Goal: Check status: Check status

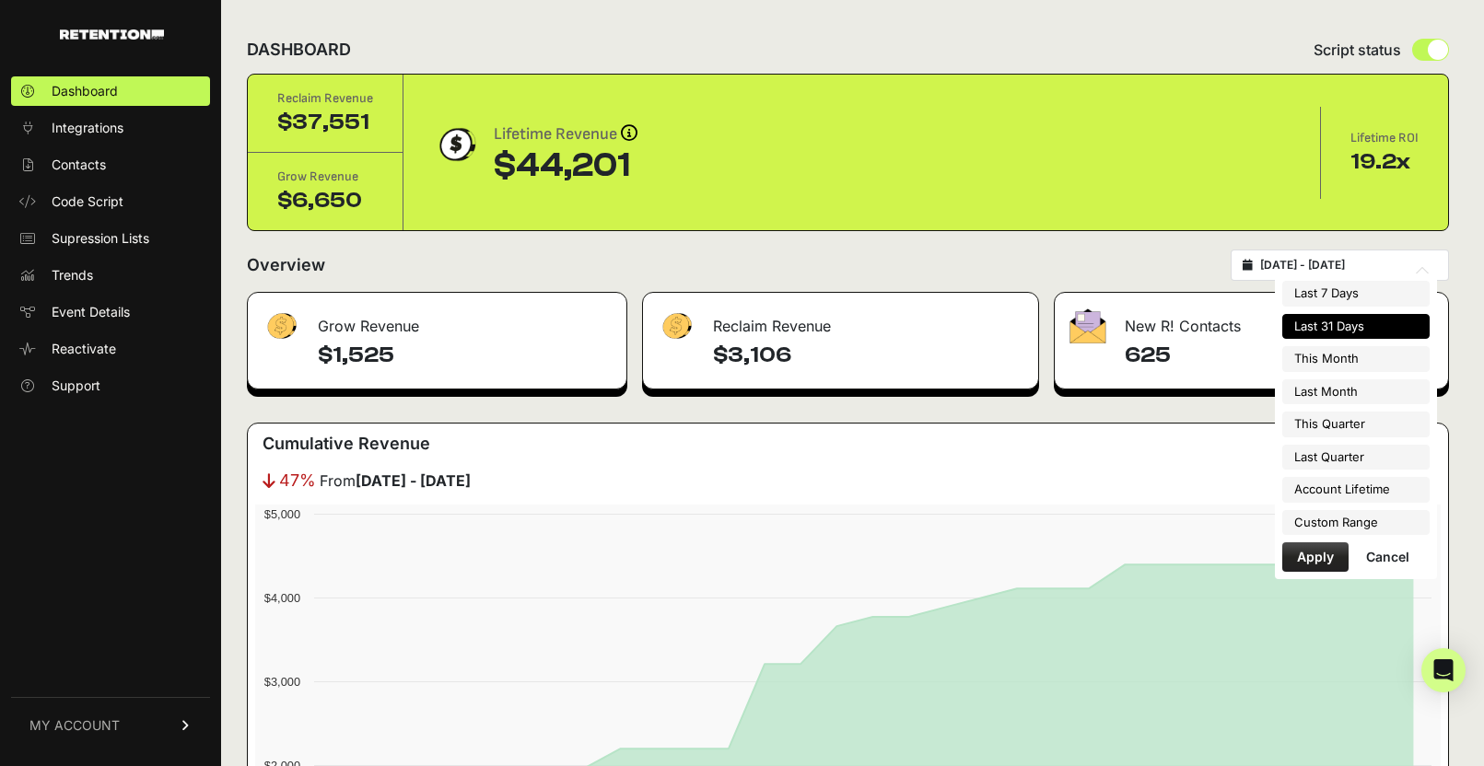
click at [1344, 263] on input "2025-07-15 - 2025-08-14" at bounding box center [1348, 265] width 177 height 15
click at [1355, 358] on li "This Month" at bounding box center [1355, 359] width 147 height 26
type input "2025-08-01 - 2025-08-31"
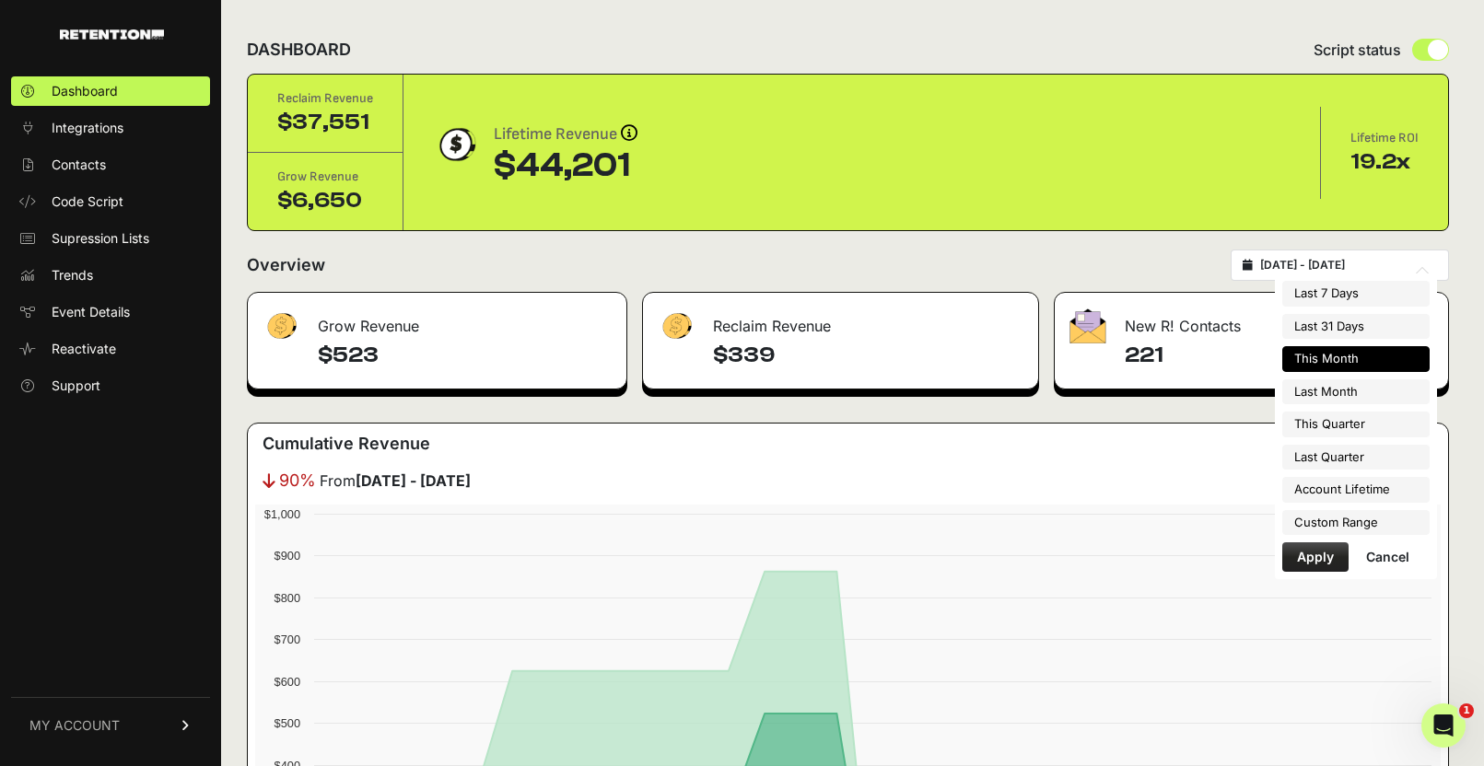
click at [1327, 263] on input "[DATE] - [DATE]" at bounding box center [1348, 265] width 177 height 15
type input "[DATE]"
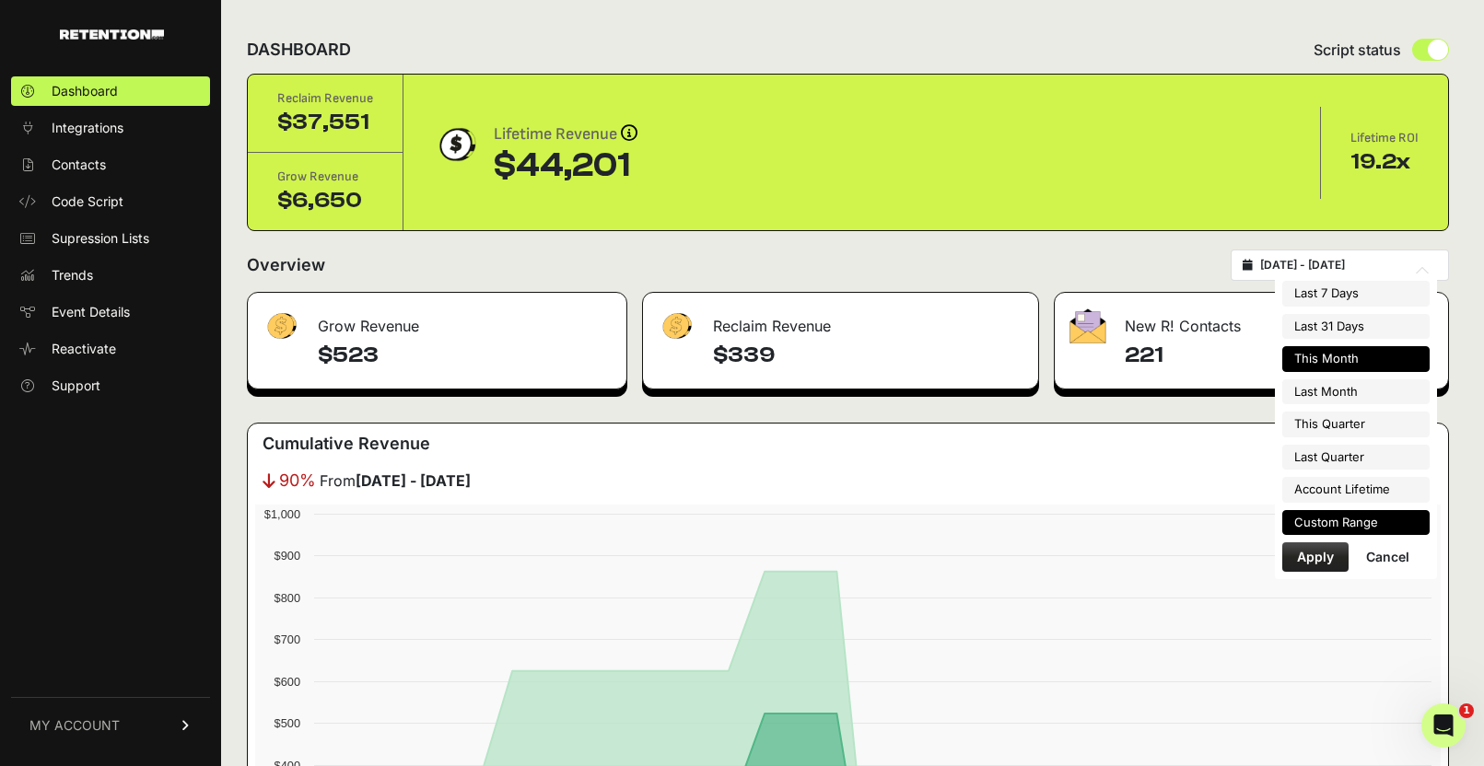
type input "[DATE]"
type input "2025-06-30"
type input "2025-02-06"
type input "[DATE]"
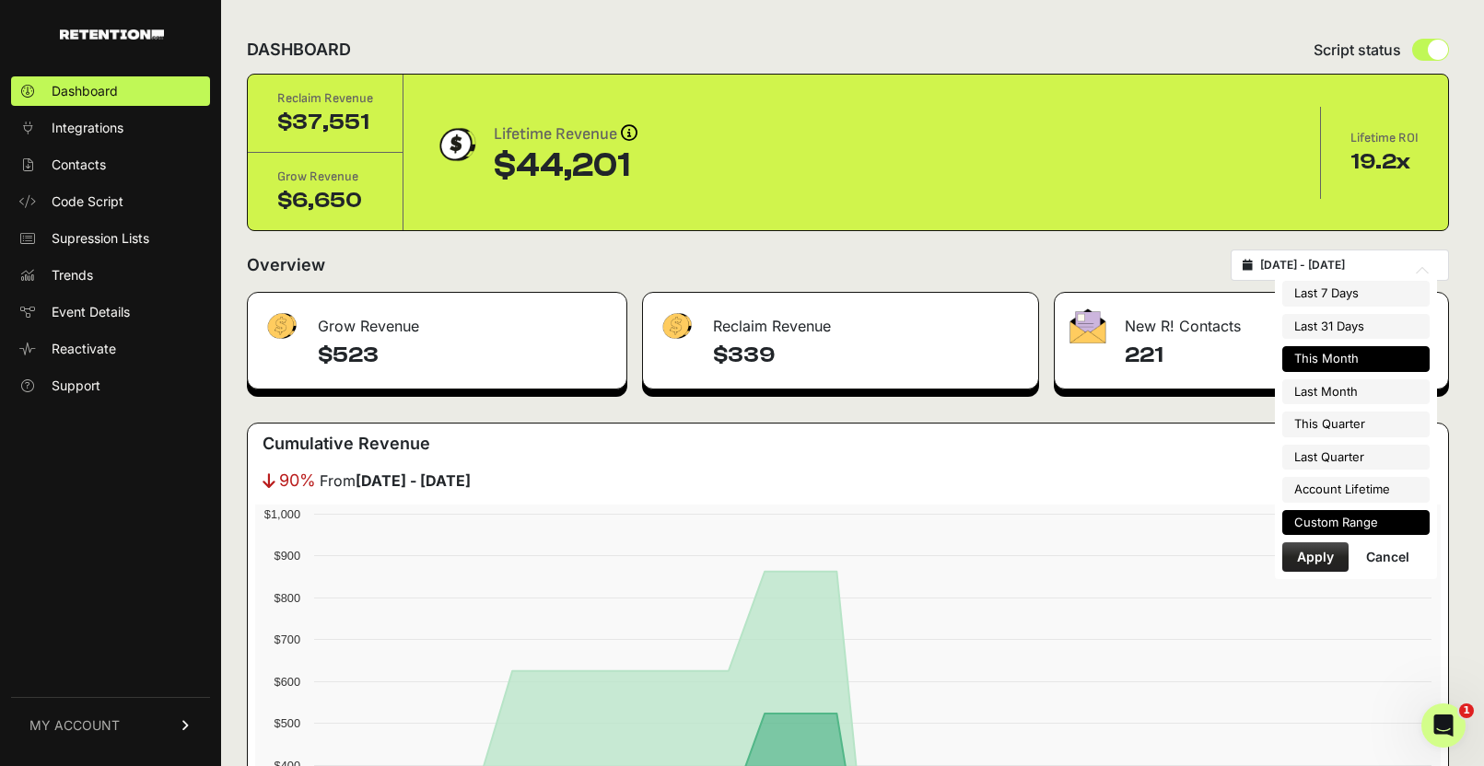
type input "[DATE]"
click at [1375, 520] on li "Custom Range" at bounding box center [1355, 523] width 147 height 26
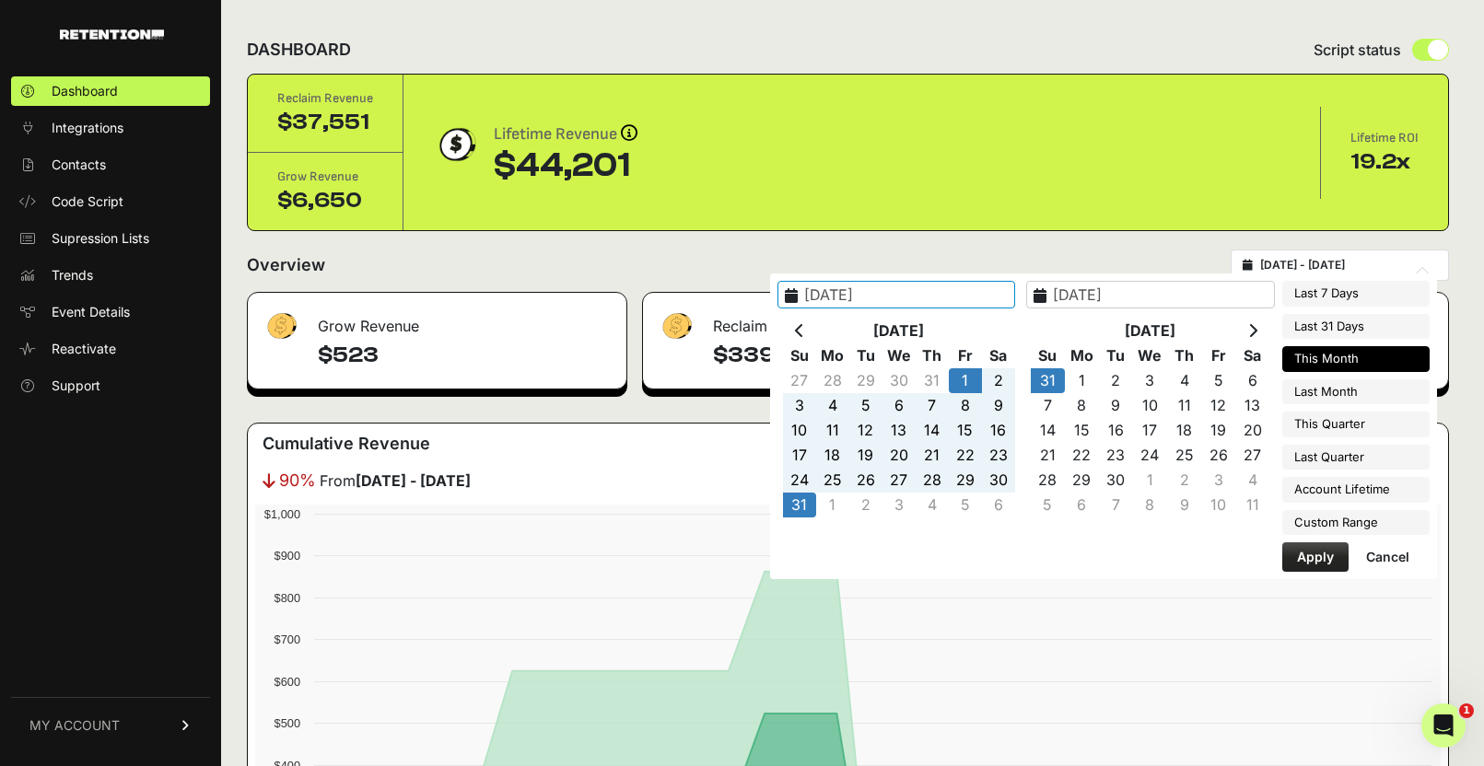
type input "[DATE]"
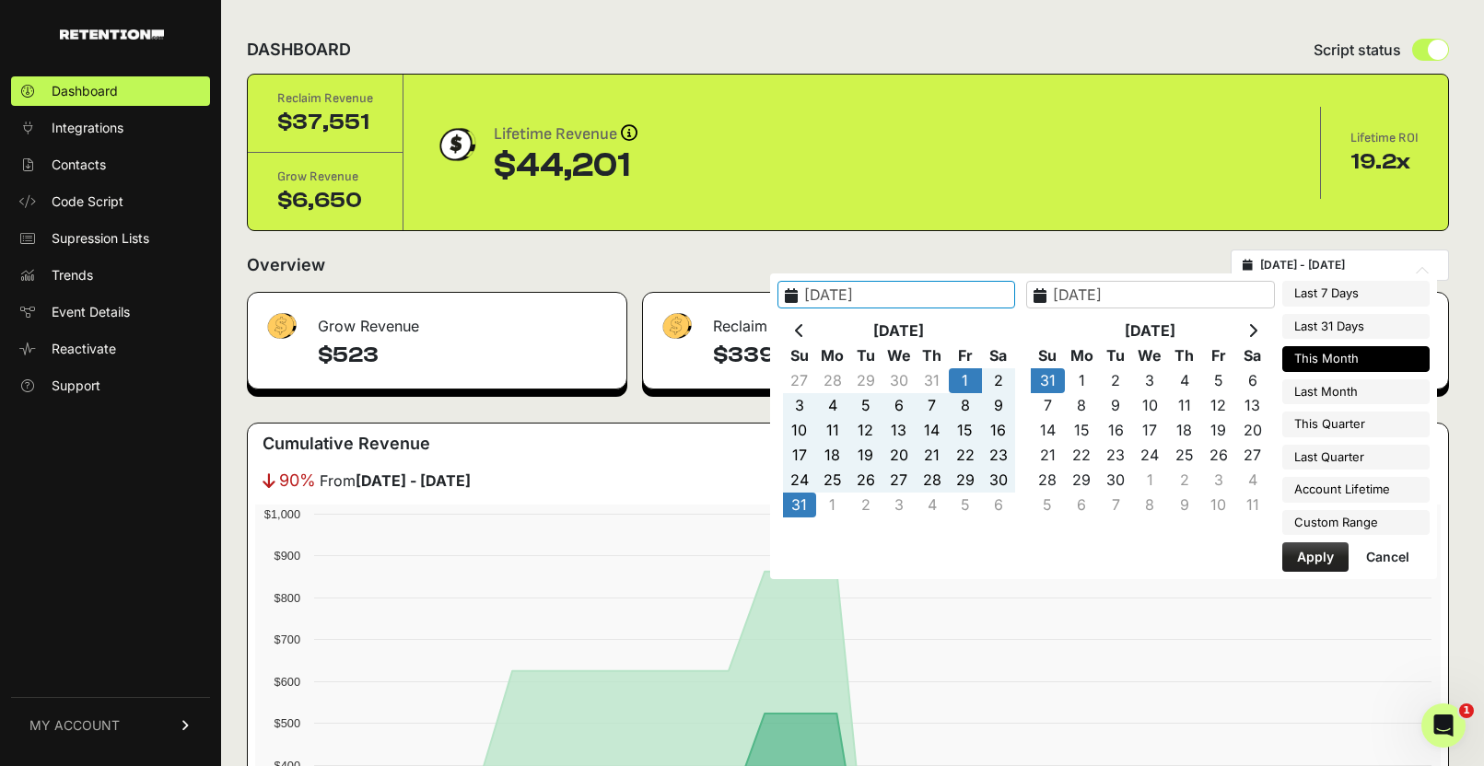
type input "[DATE]"
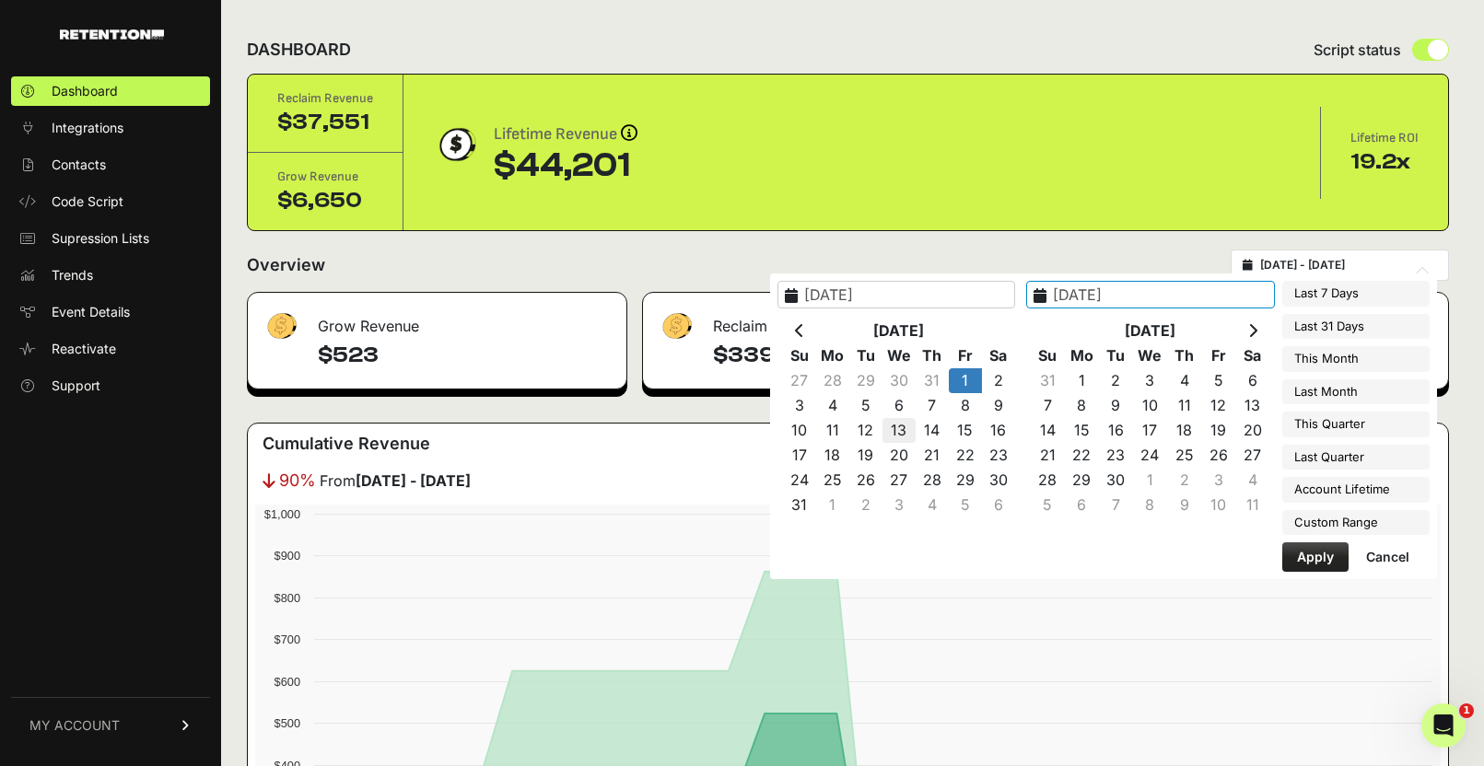
type input "[DATE]"
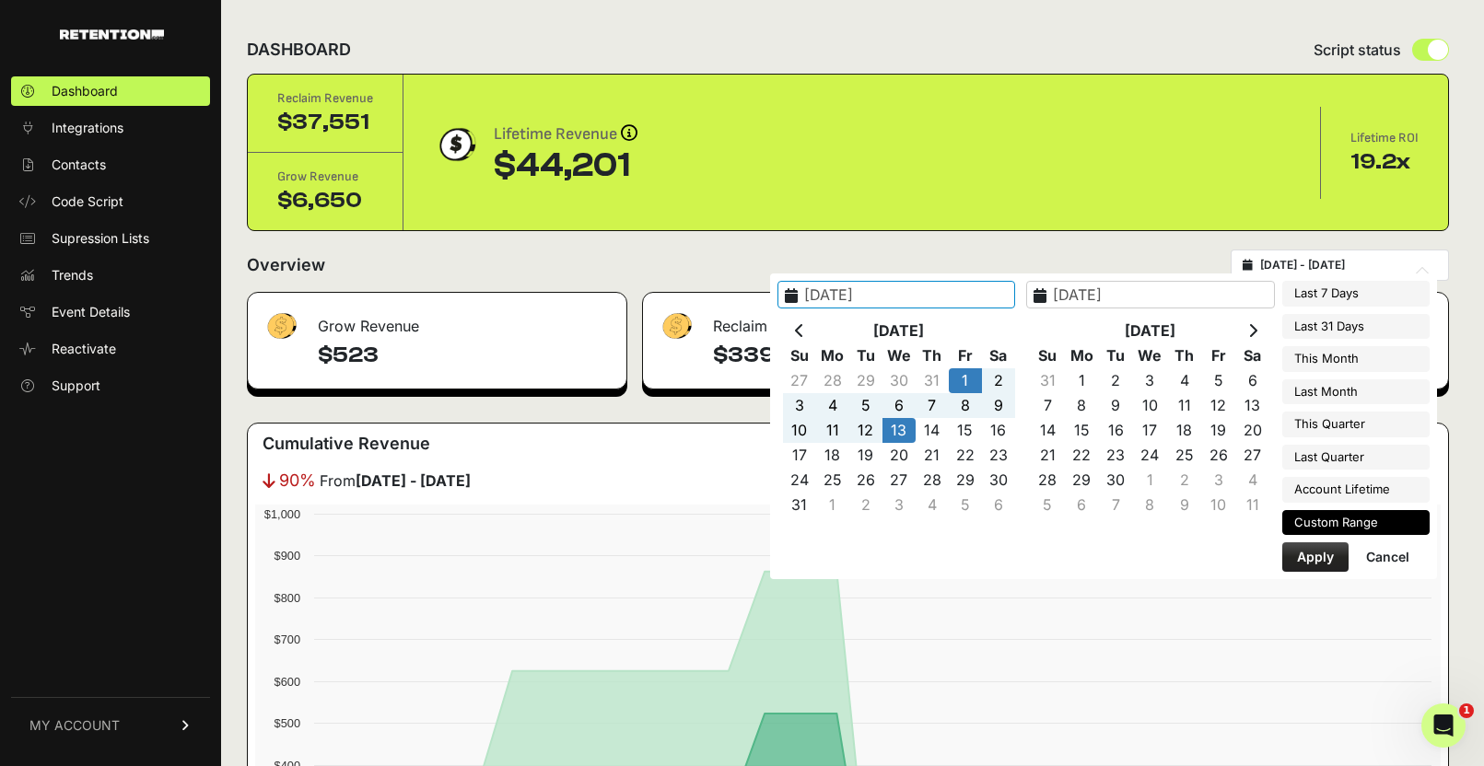
type input "[DATE]"
click at [1310, 554] on button "Apply" at bounding box center [1315, 557] width 66 height 29
type input "[DATE] - [DATE]"
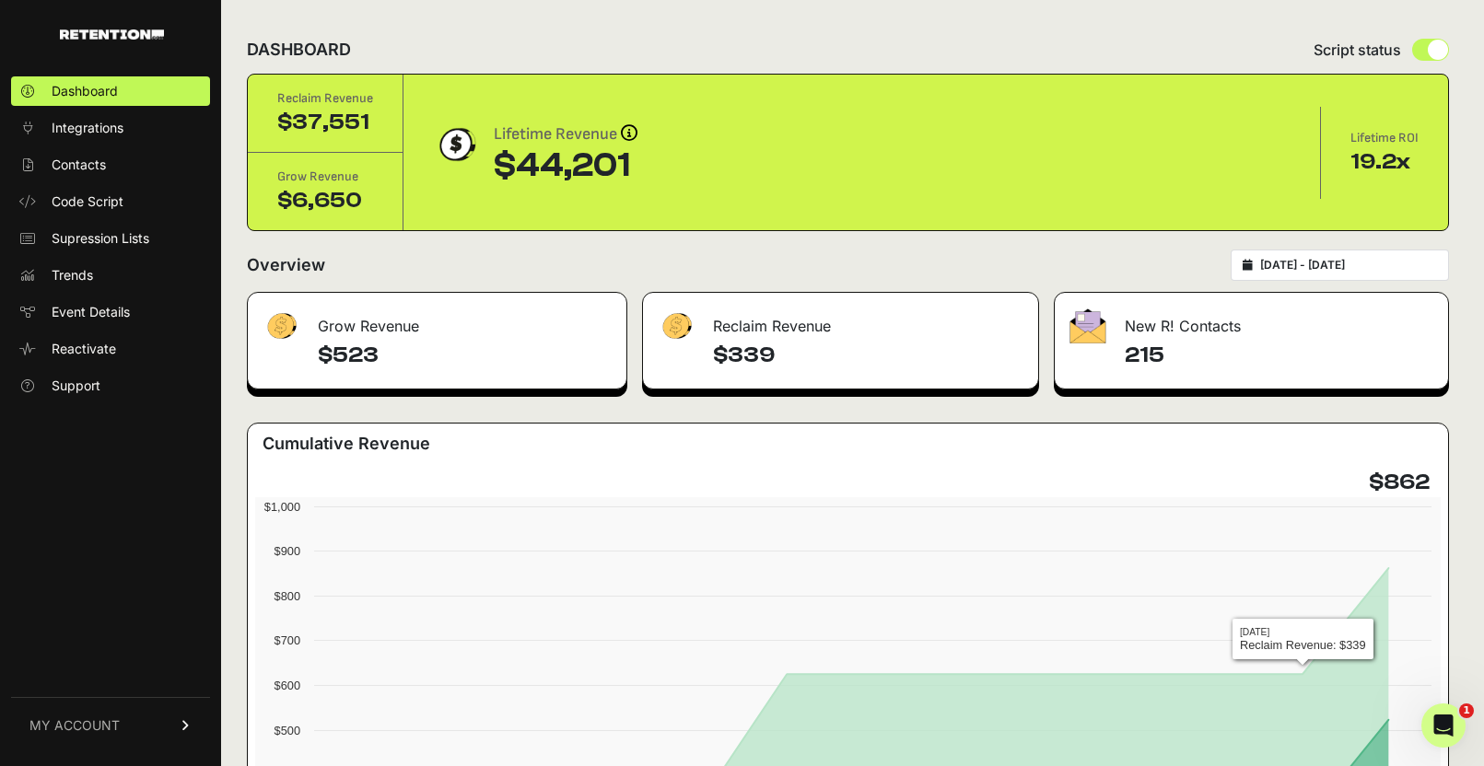
type input "[DATE]"
click at [1361, 266] on input "[DATE] - [DATE]" at bounding box center [1348, 265] width 177 height 15
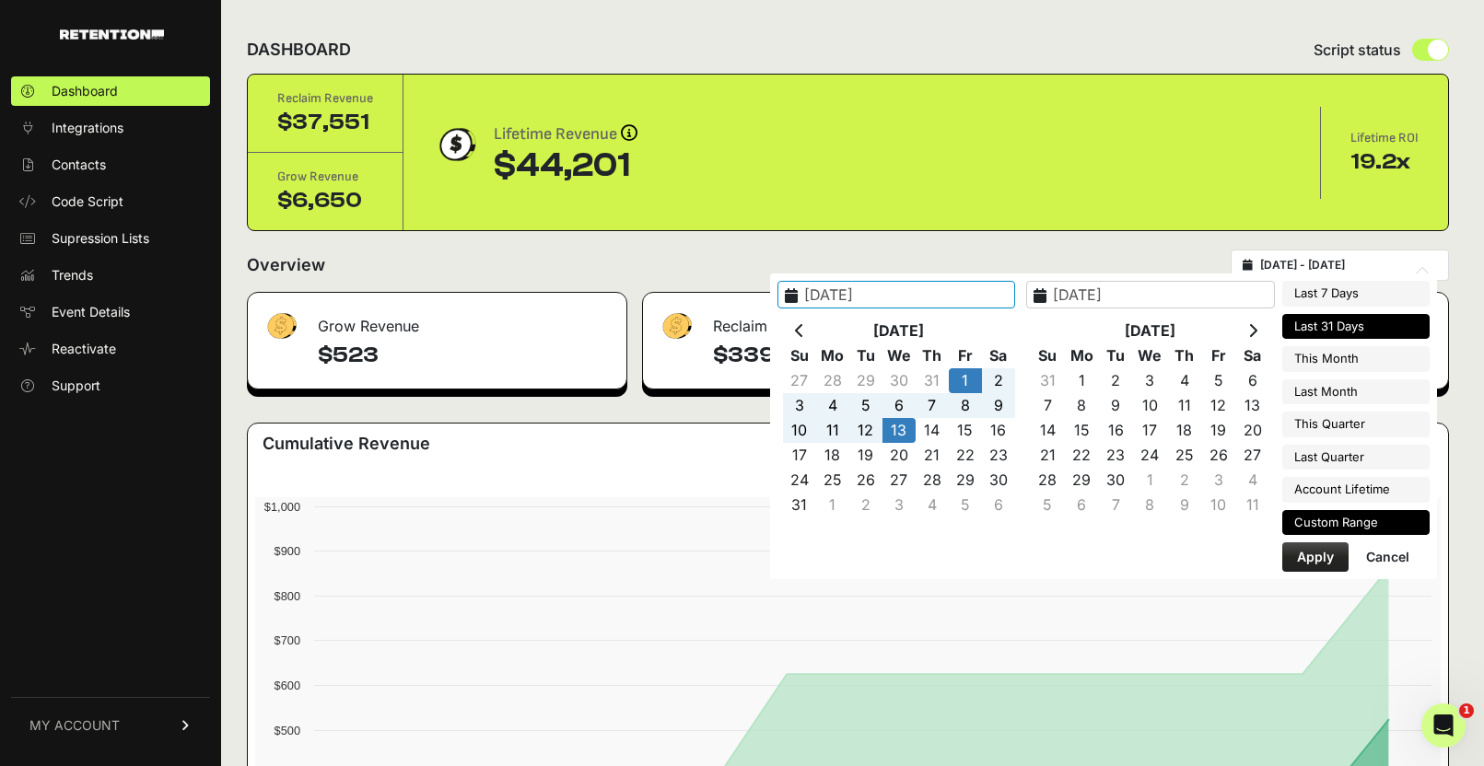
type input "[DATE]"
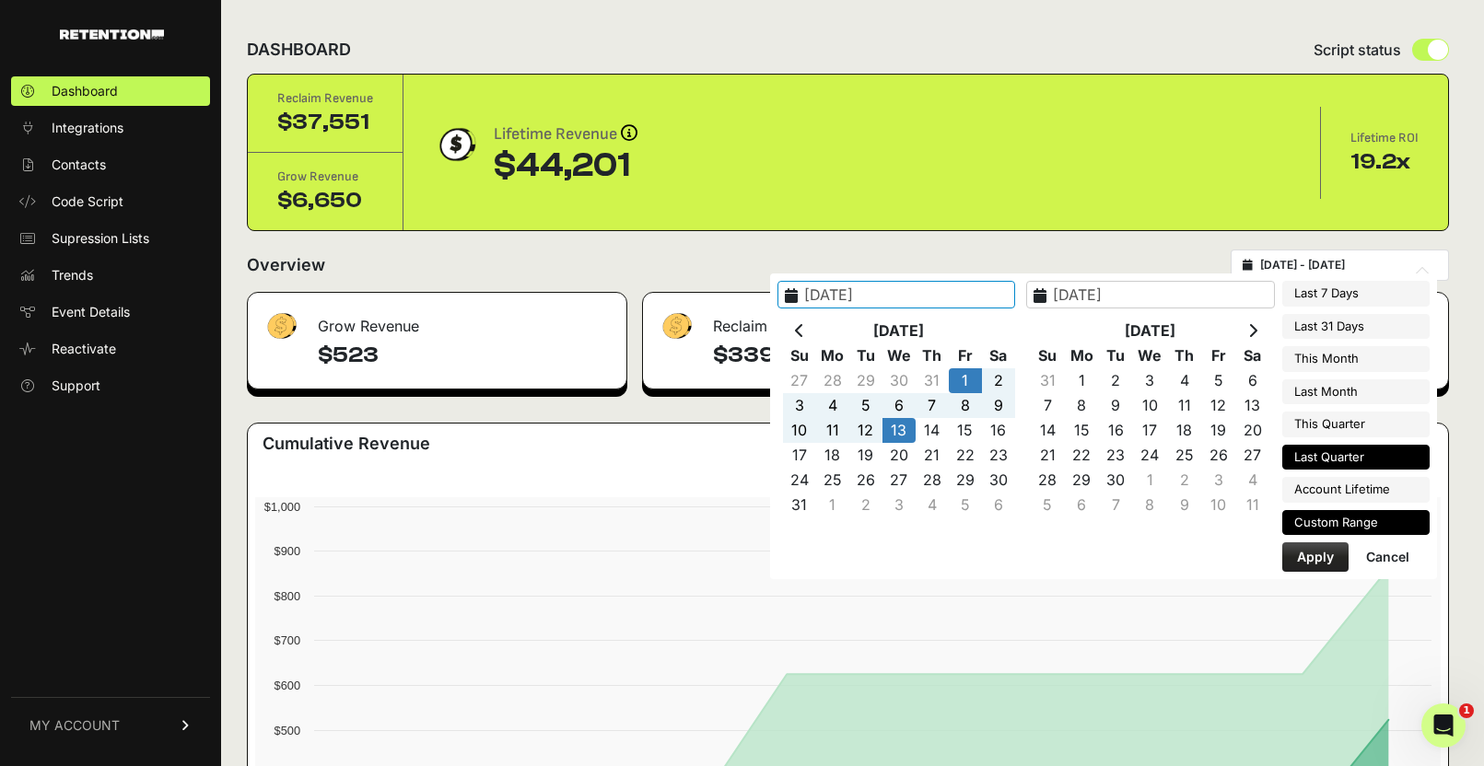
type input "[DATE]"
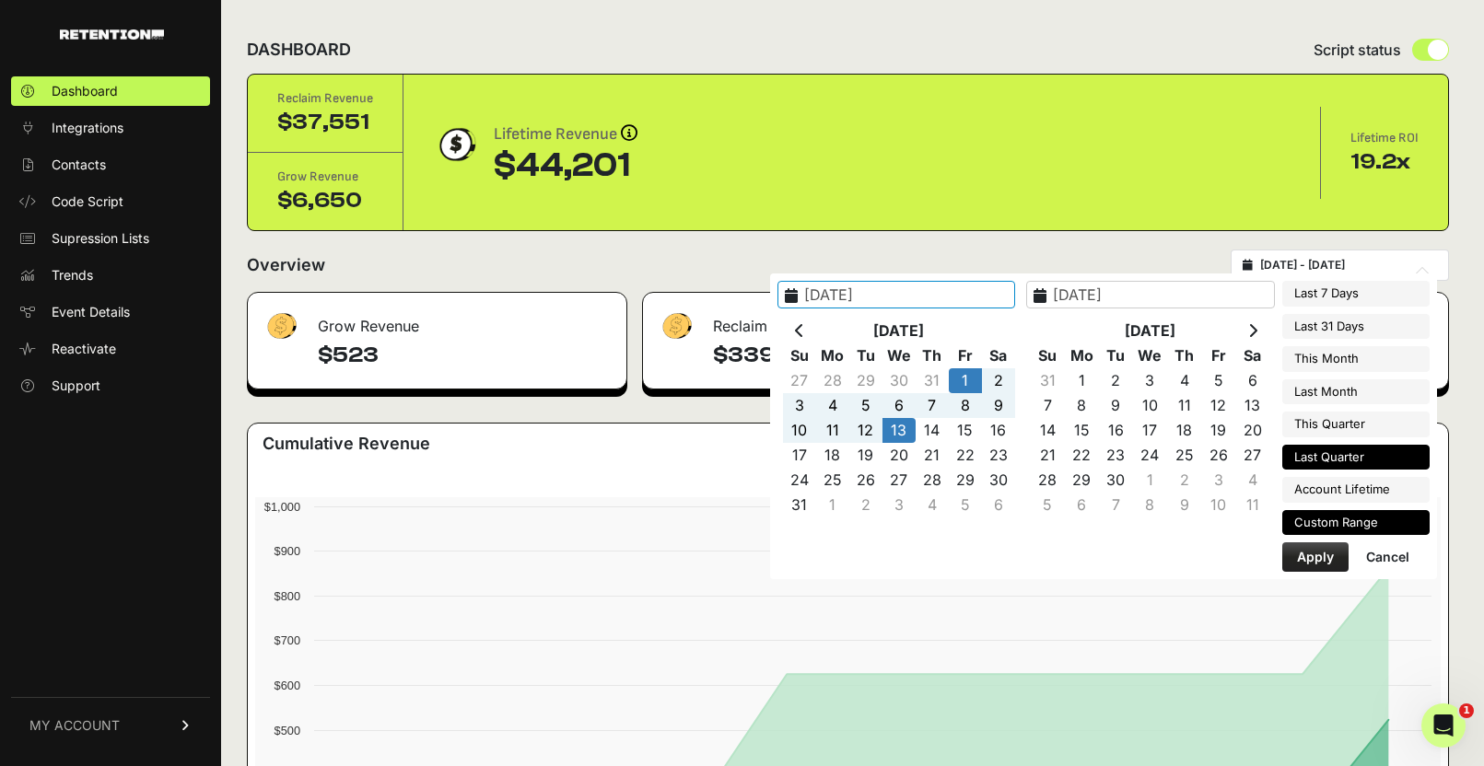
type input "[DATE]"
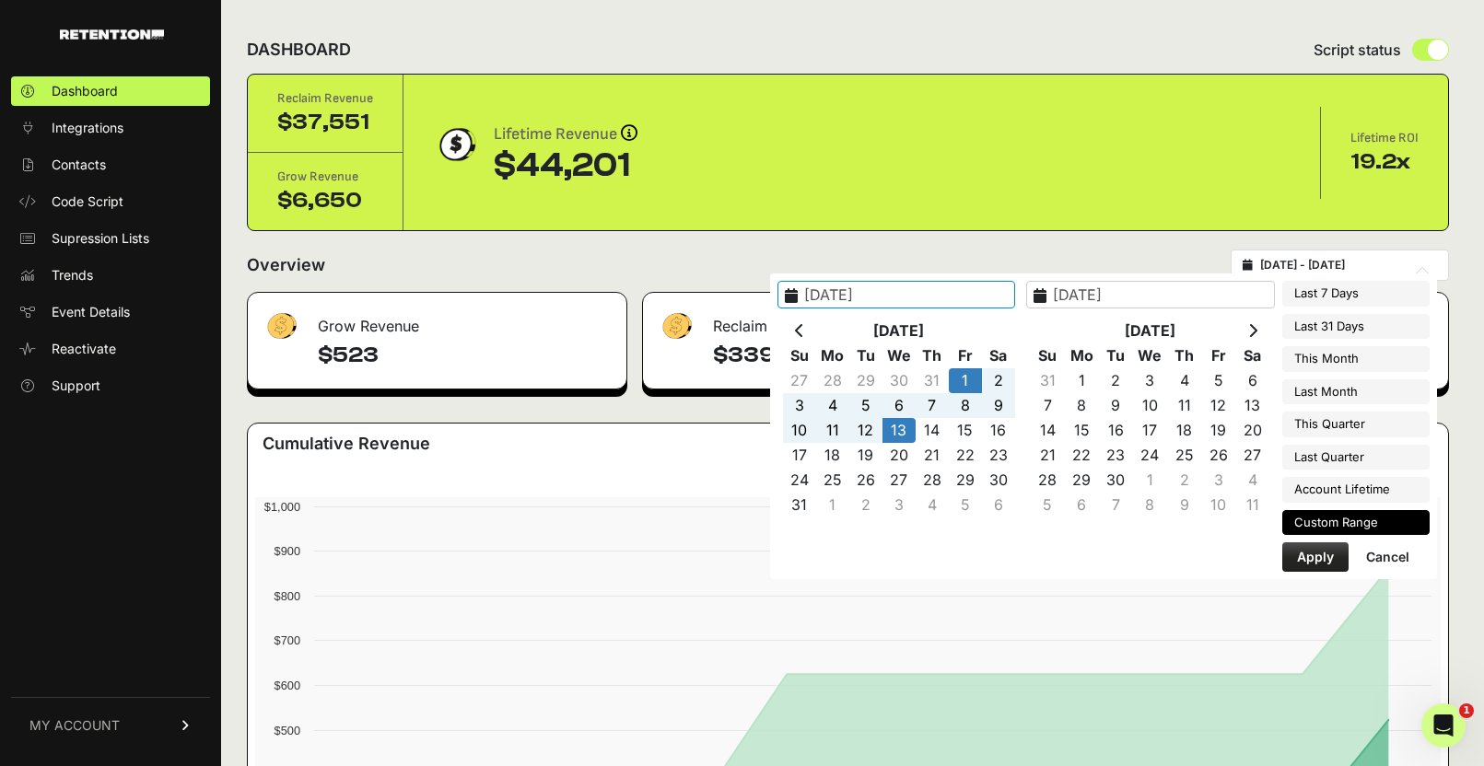
type input "[DATE]"
click at [1306, 524] on li "Custom Range" at bounding box center [1355, 523] width 147 height 26
click at [1323, 566] on button "Apply" at bounding box center [1315, 557] width 66 height 29
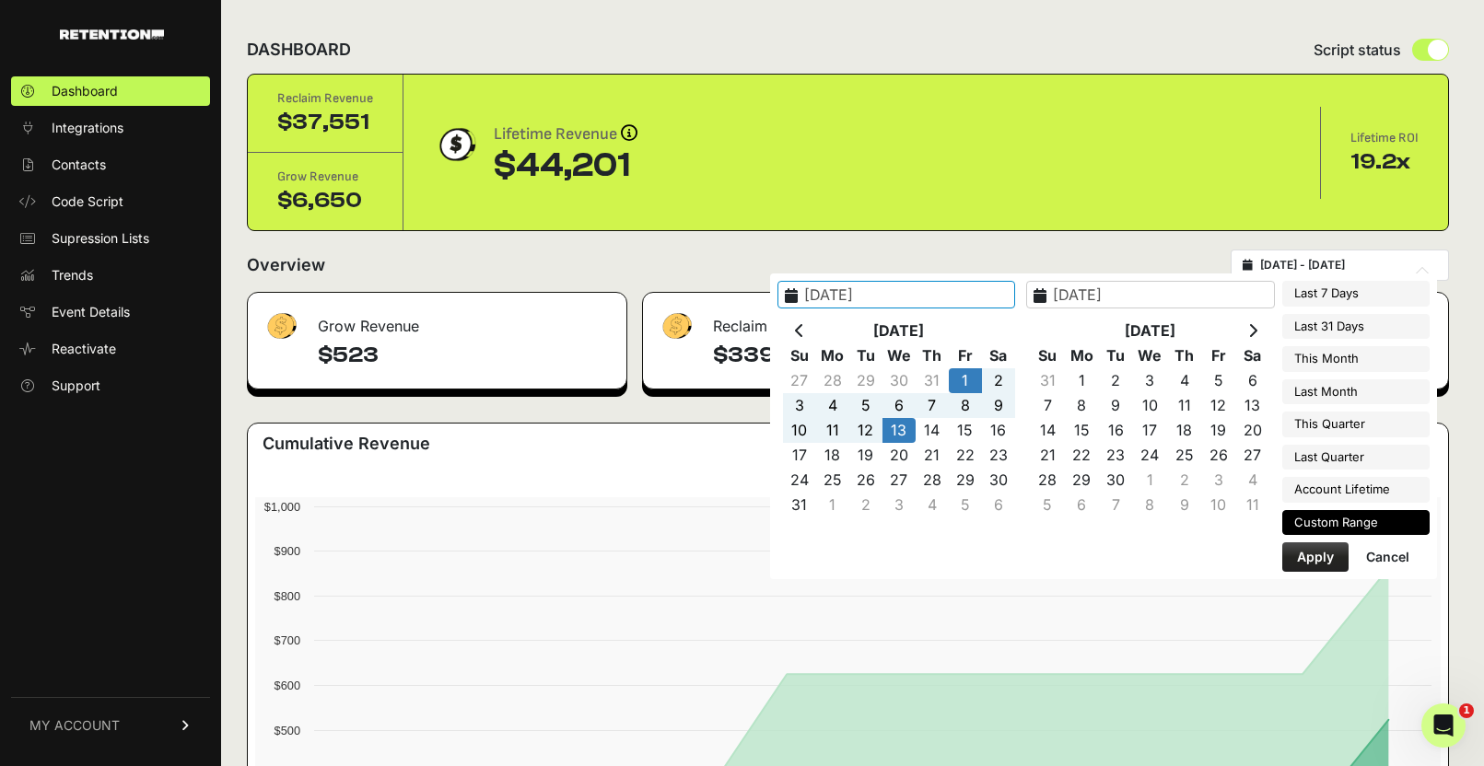
click at [1338, 267] on input "2025-08-01 - 2025-08-13" at bounding box center [1348, 265] width 177 height 15
type input "[DATE]"
type input "2025-08-13"
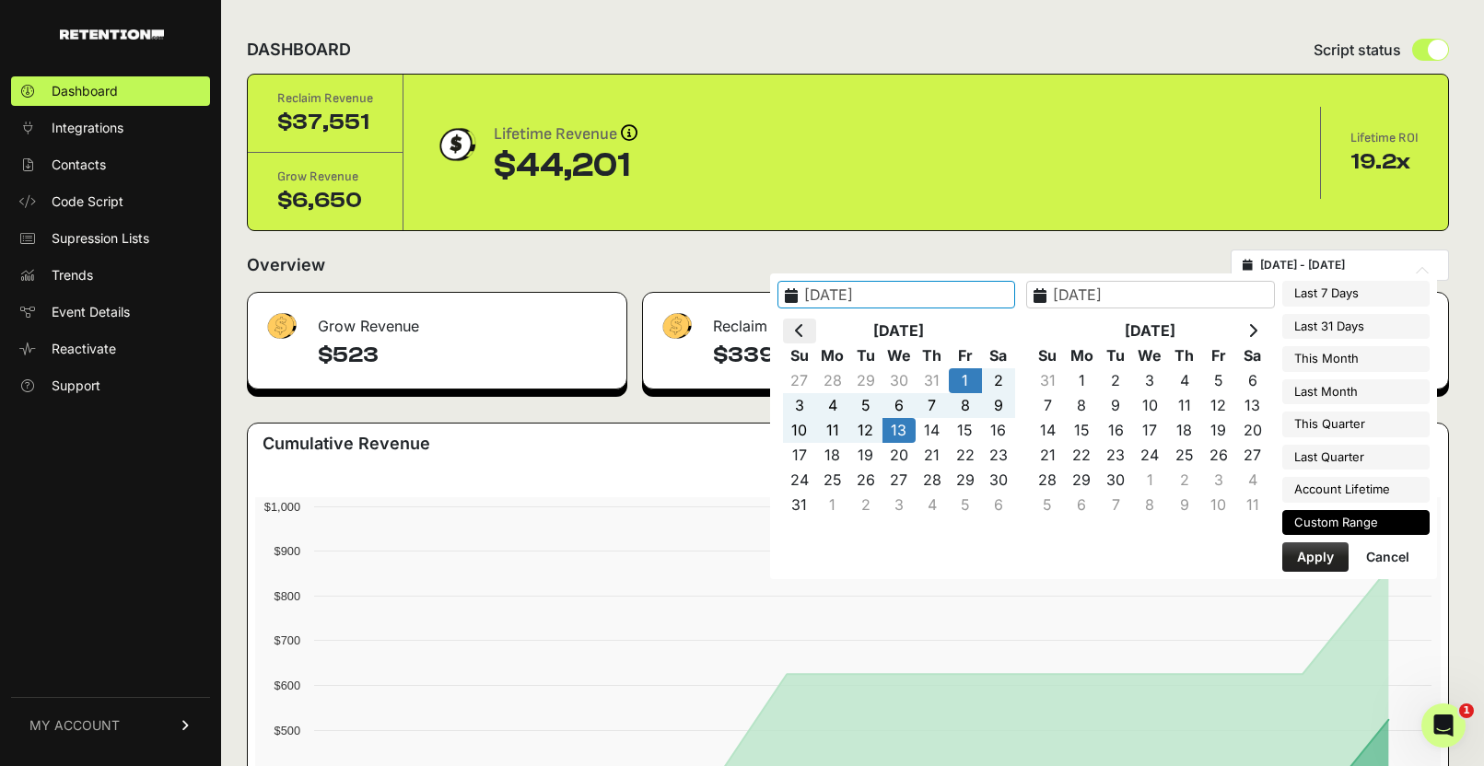
click at [804, 333] on icon at bounding box center [799, 330] width 9 height 15
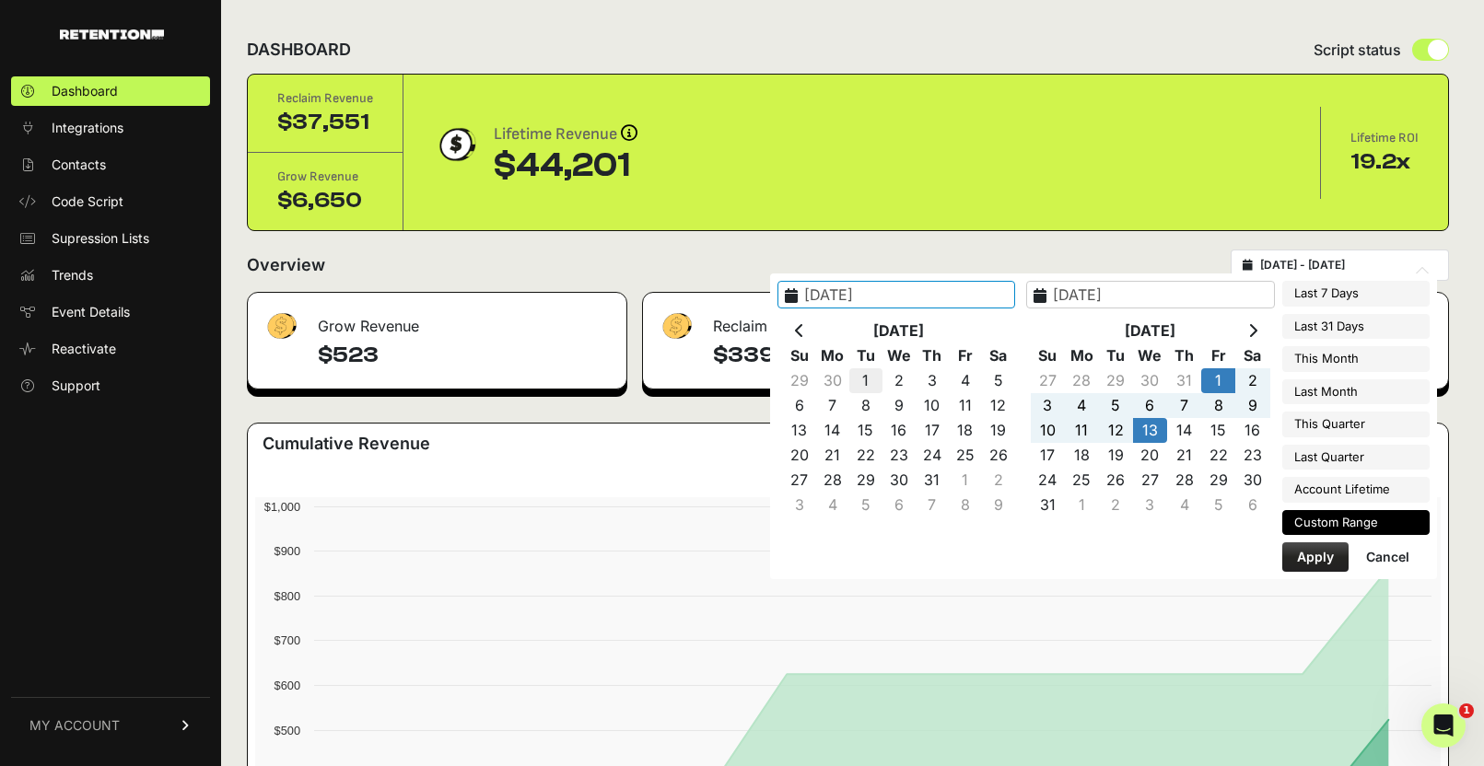
type input "[DATE]"
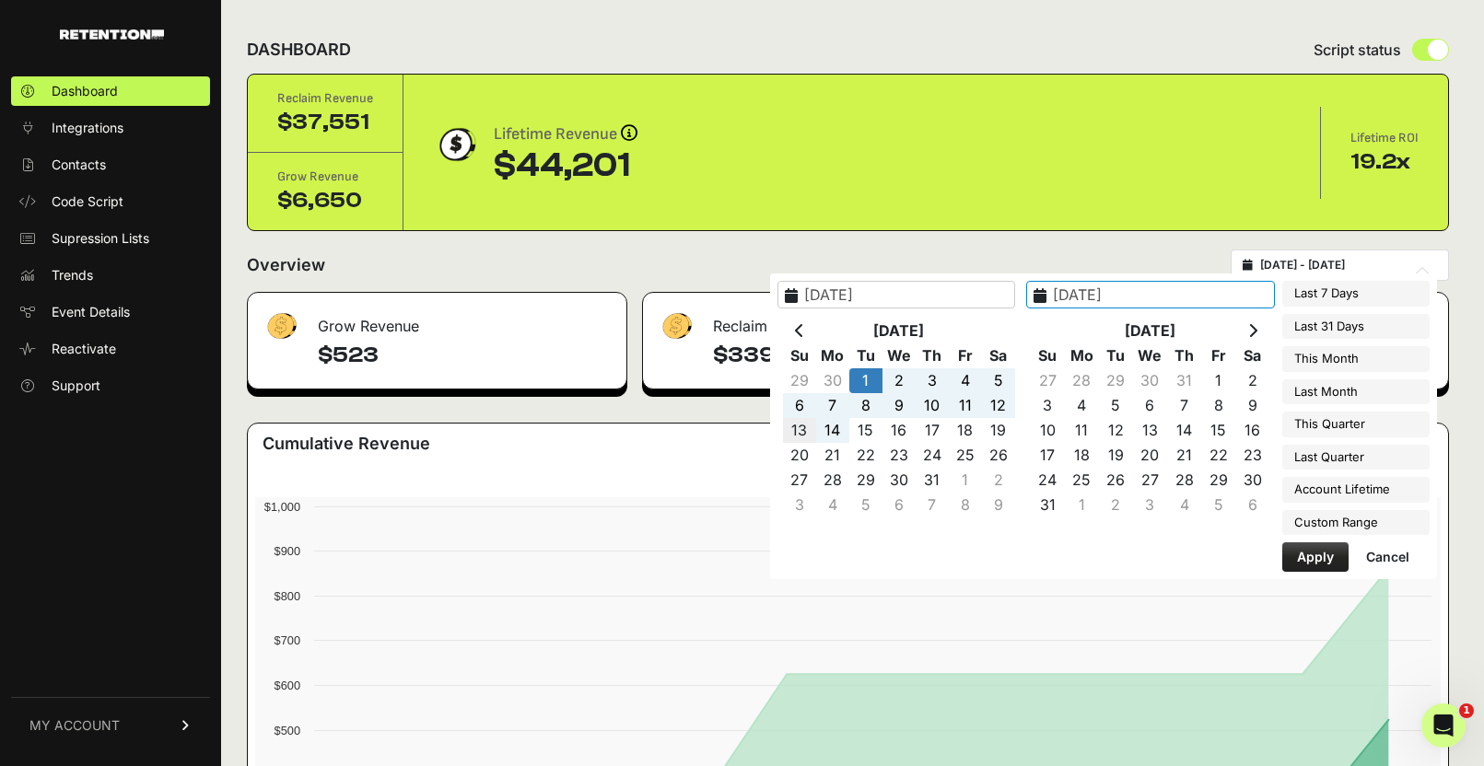
type input "2025-07-13"
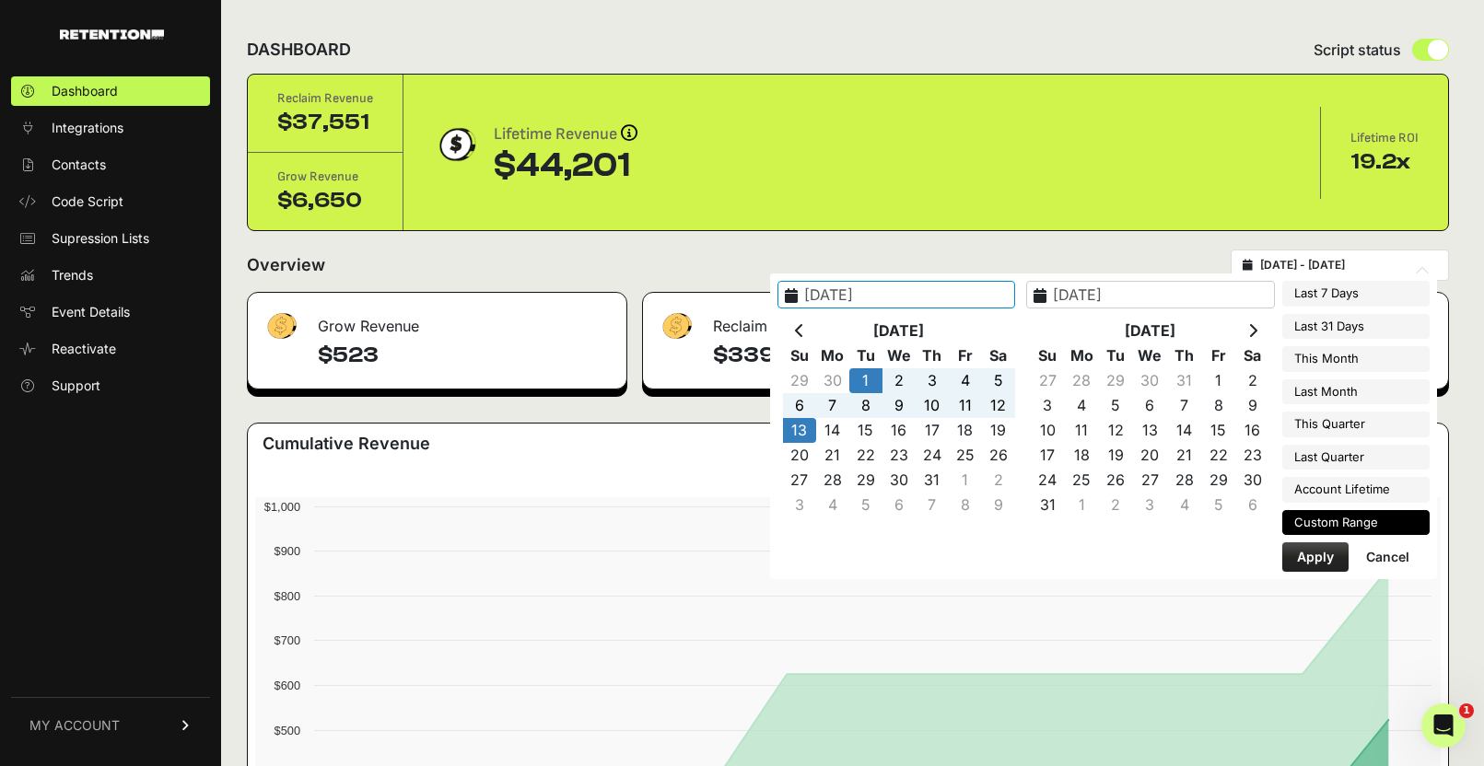
type input "[DATE]"
click at [1306, 558] on button "Apply" at bounding box center [1315, 557] width 66 height 29
type input "2025-07-01 - 2025-07-13"
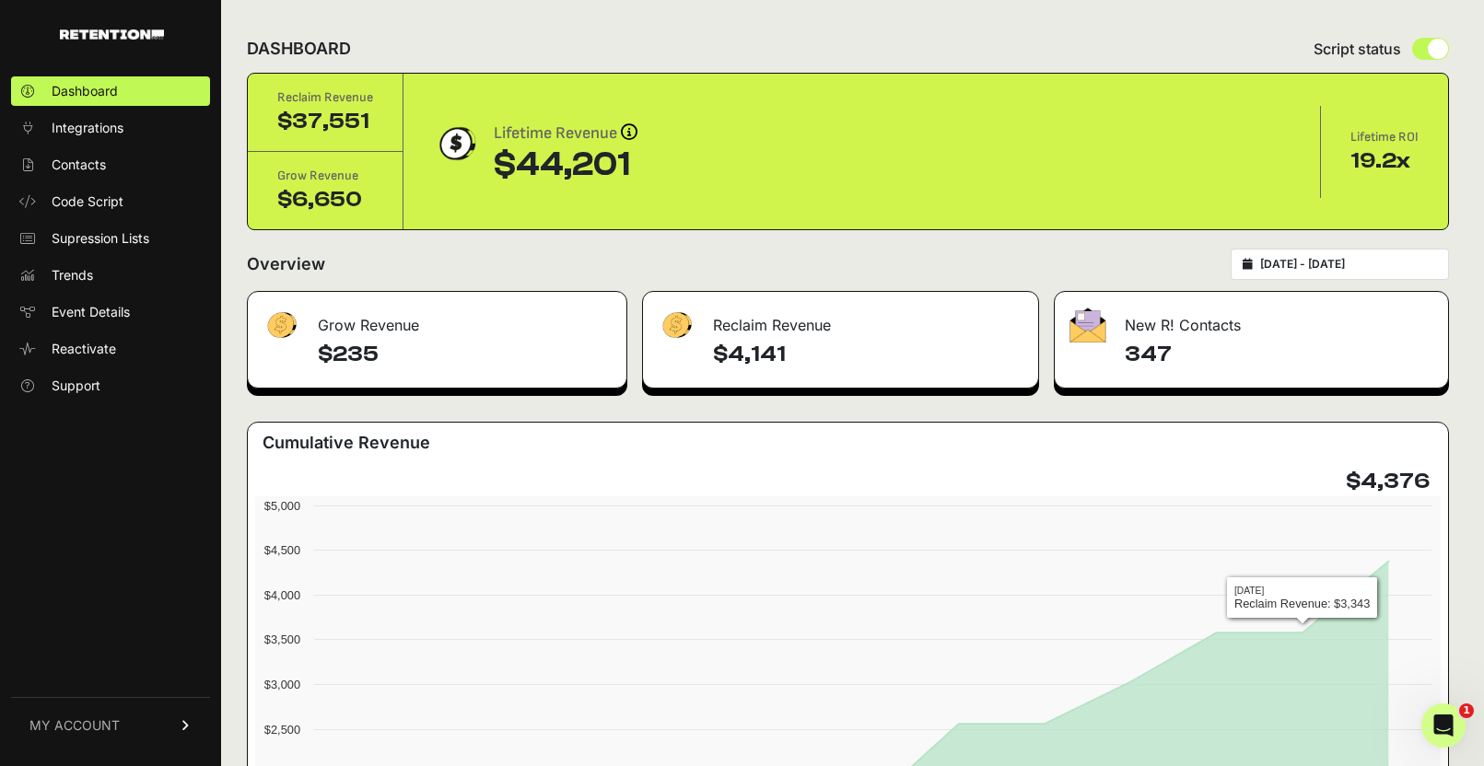
type input "[DATE]"
click at [1338, 268] on input "[DATE] - [DATE]" at bounding box center [1348, 264] width 177 height 15
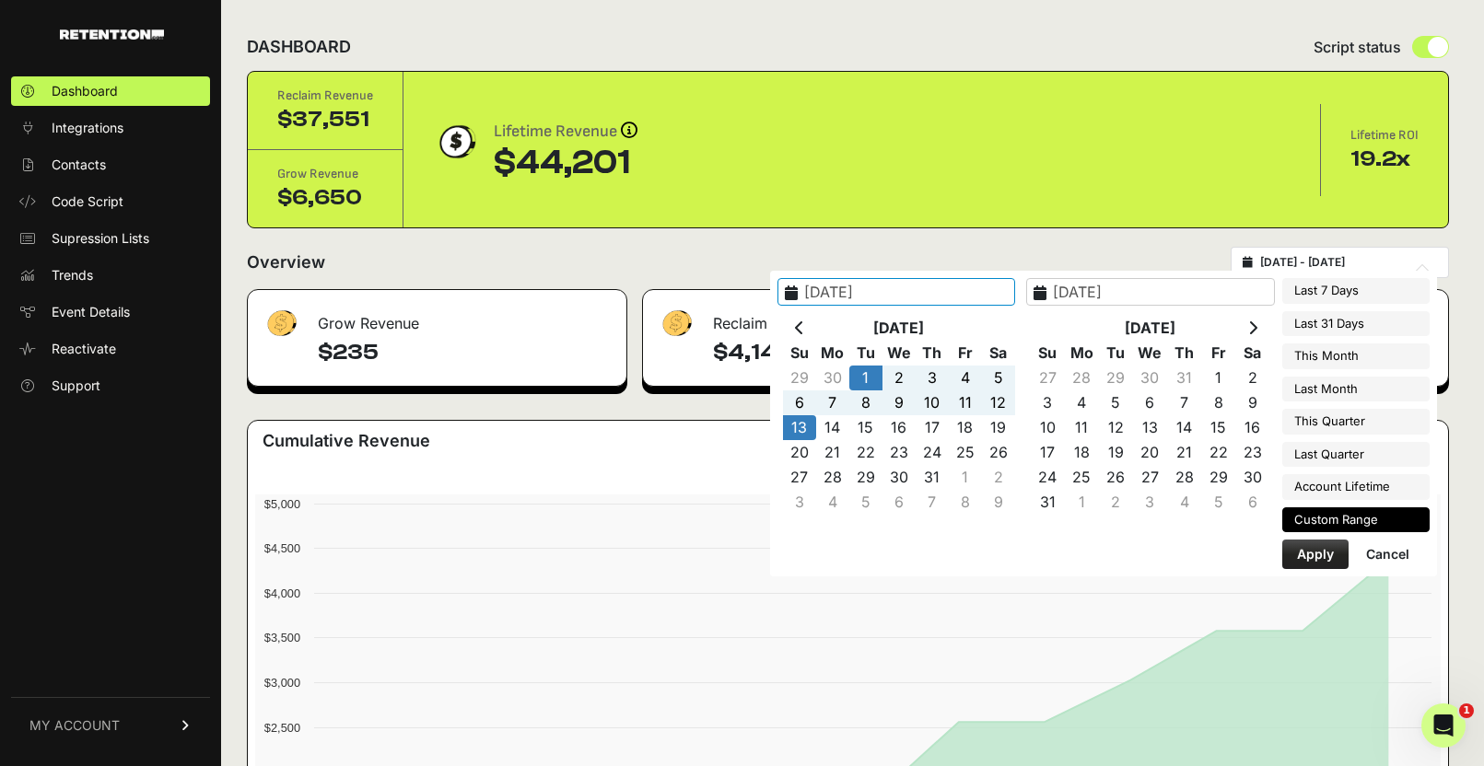
type input "[DATE]"
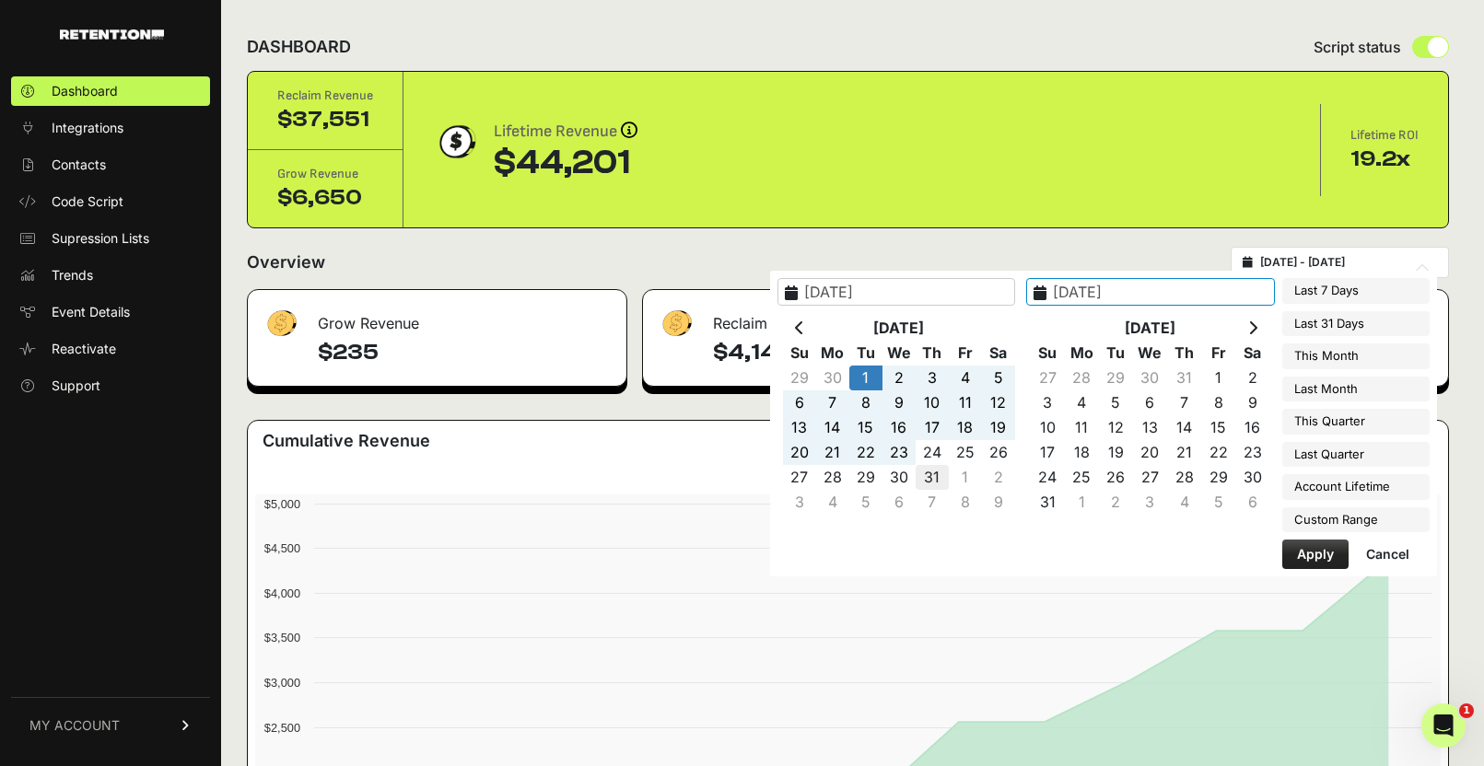
type input "[DATE]"
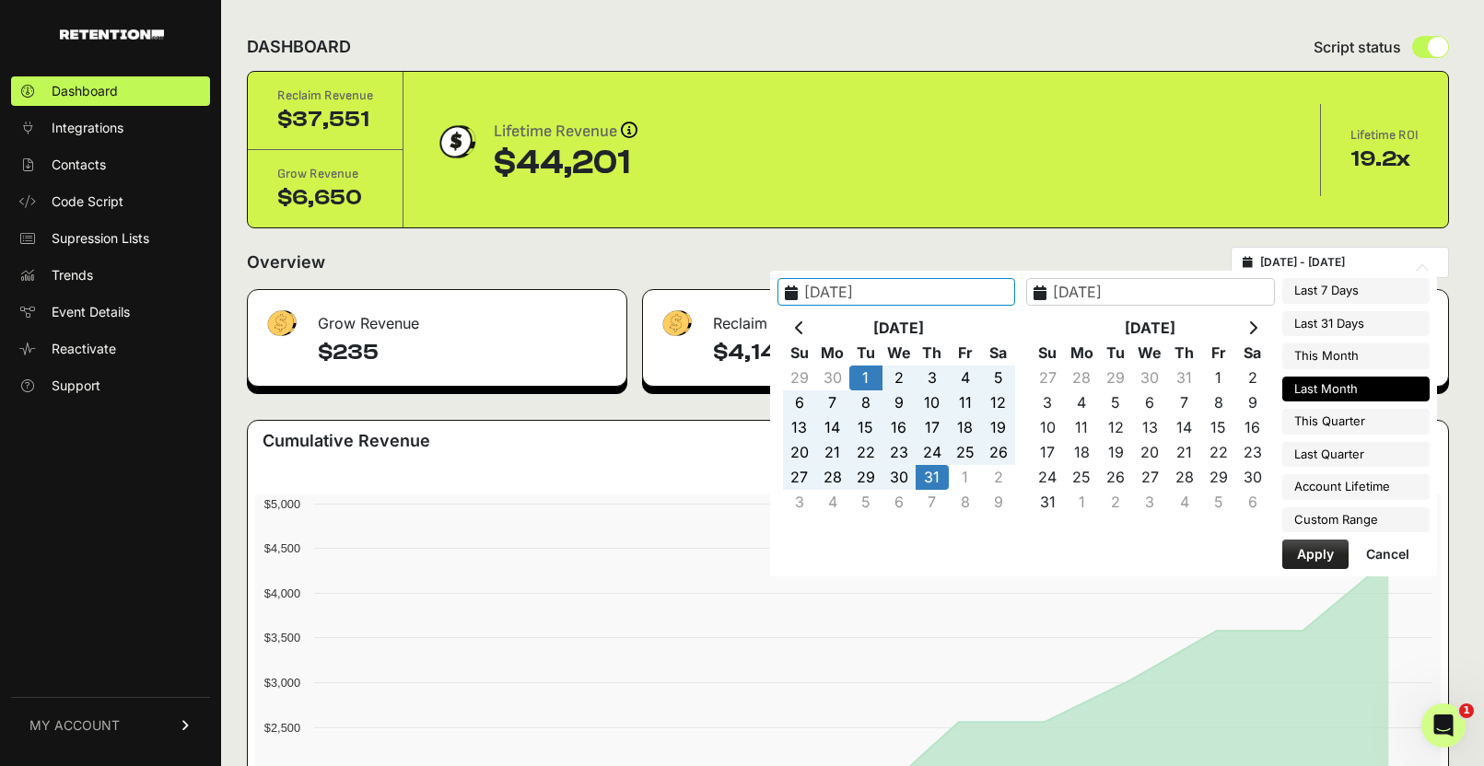
type input "[DATE]"
click at [1300, 553] on button "Apply" at bounding box center [1315, 554] width 66 height 29
type input "2025-07-01 - 2025-07-31"
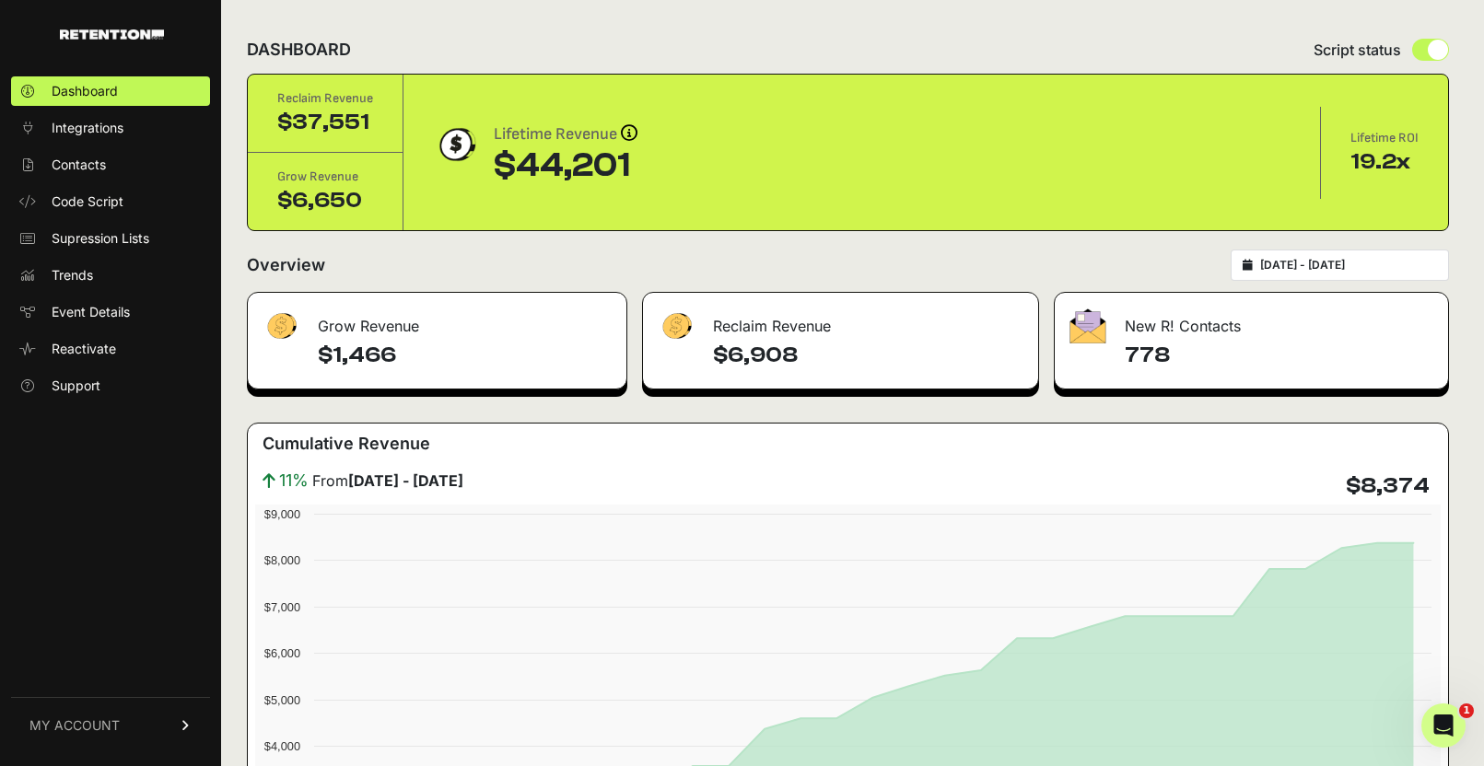
click at [1340, 263] on input "2025-07-01 - 2025-07-31" at bounding box center [1348, 265] width 177 height 15
type input "2025-07-01"
type input "2025-07-31"
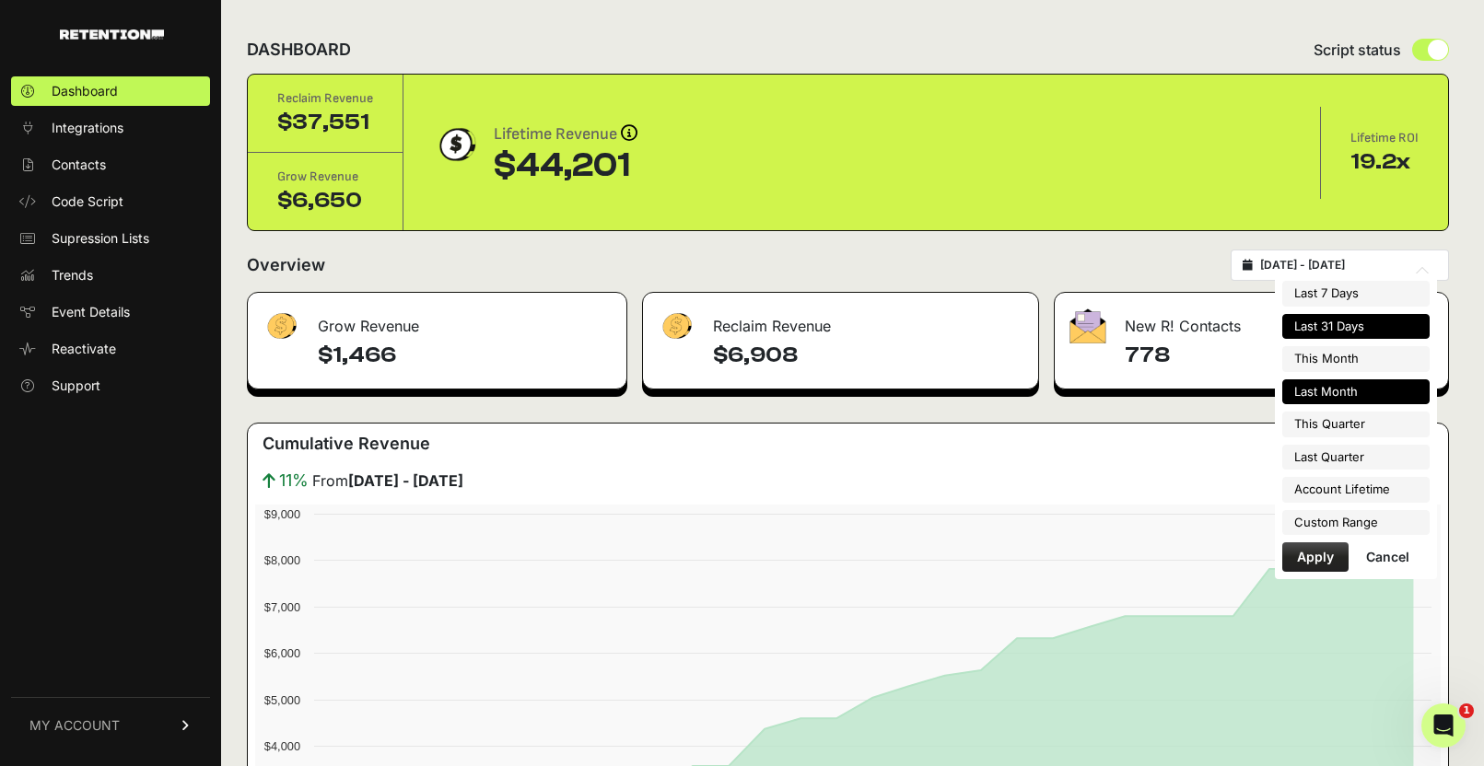
type input "2025-08-08"
type input "2025-08-14"
type input "2025-07-01"
type input "2025-07-31"
type input "2025-07-15"
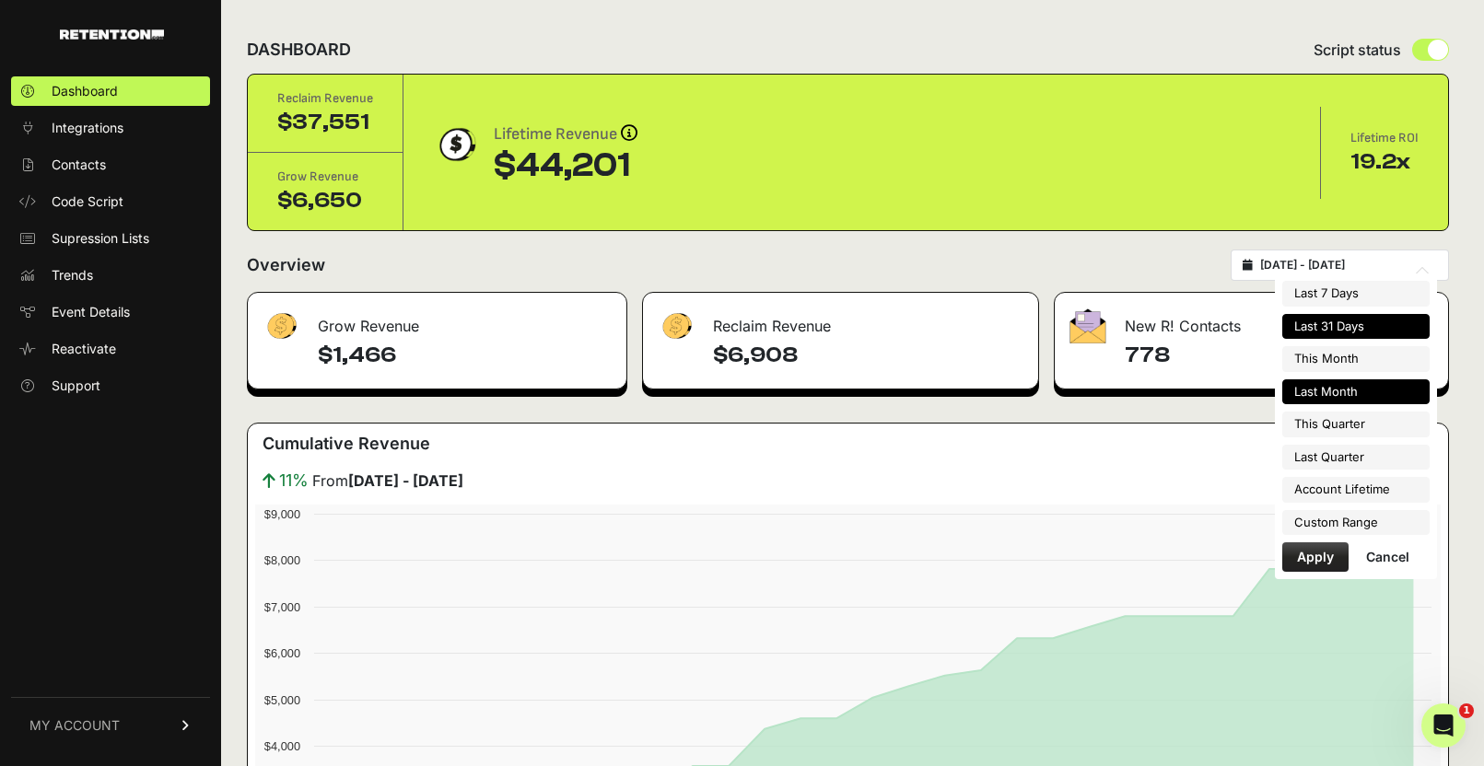
type input "2025-08-14"
type input "2025-07-01"
type input "2025-07-31"
type input "2025-07-15"
type input "2025-08-14"
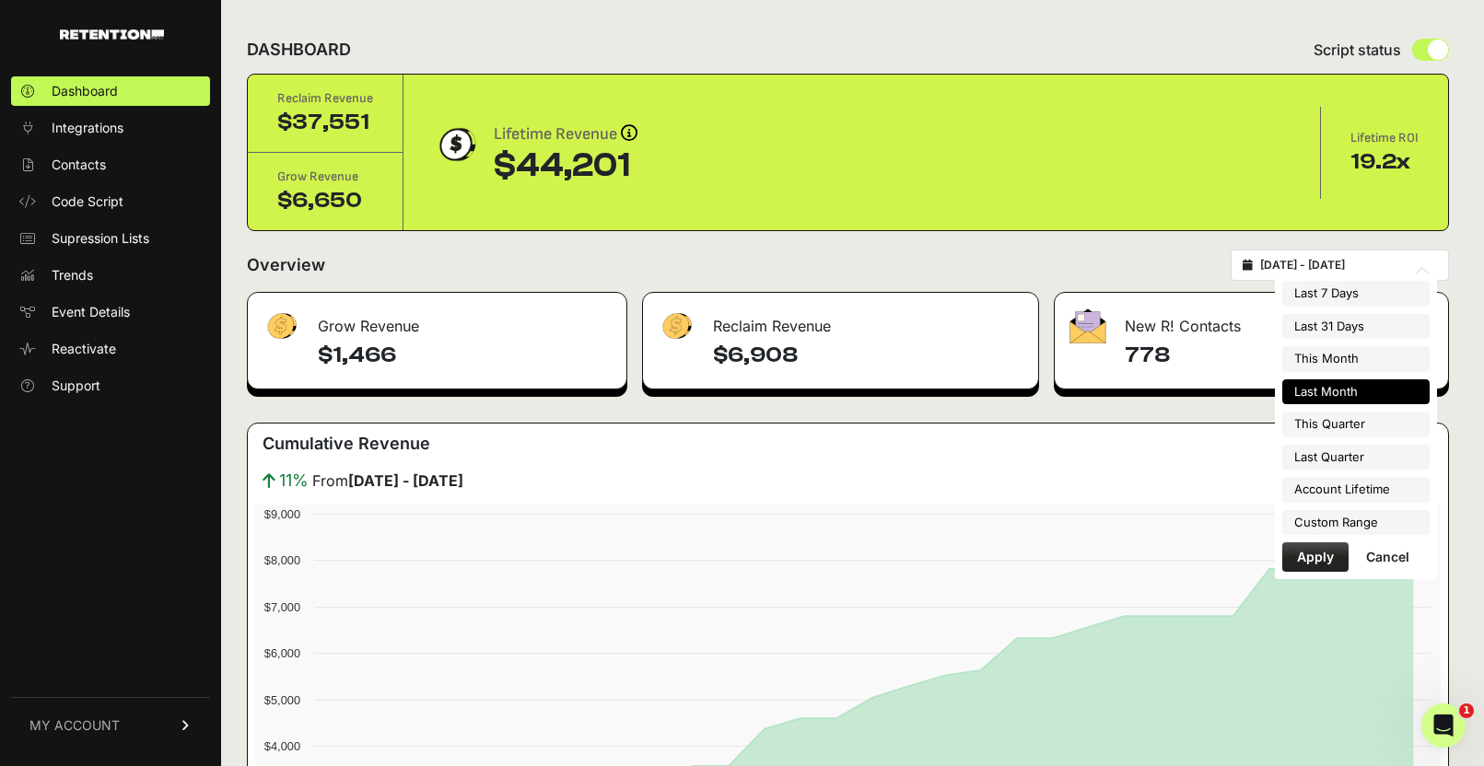
type input "2025-07-01"
type input "2025-07-31"
type input "2025-08-01"
type input "2025-08-31"
type input "2025-07-01"
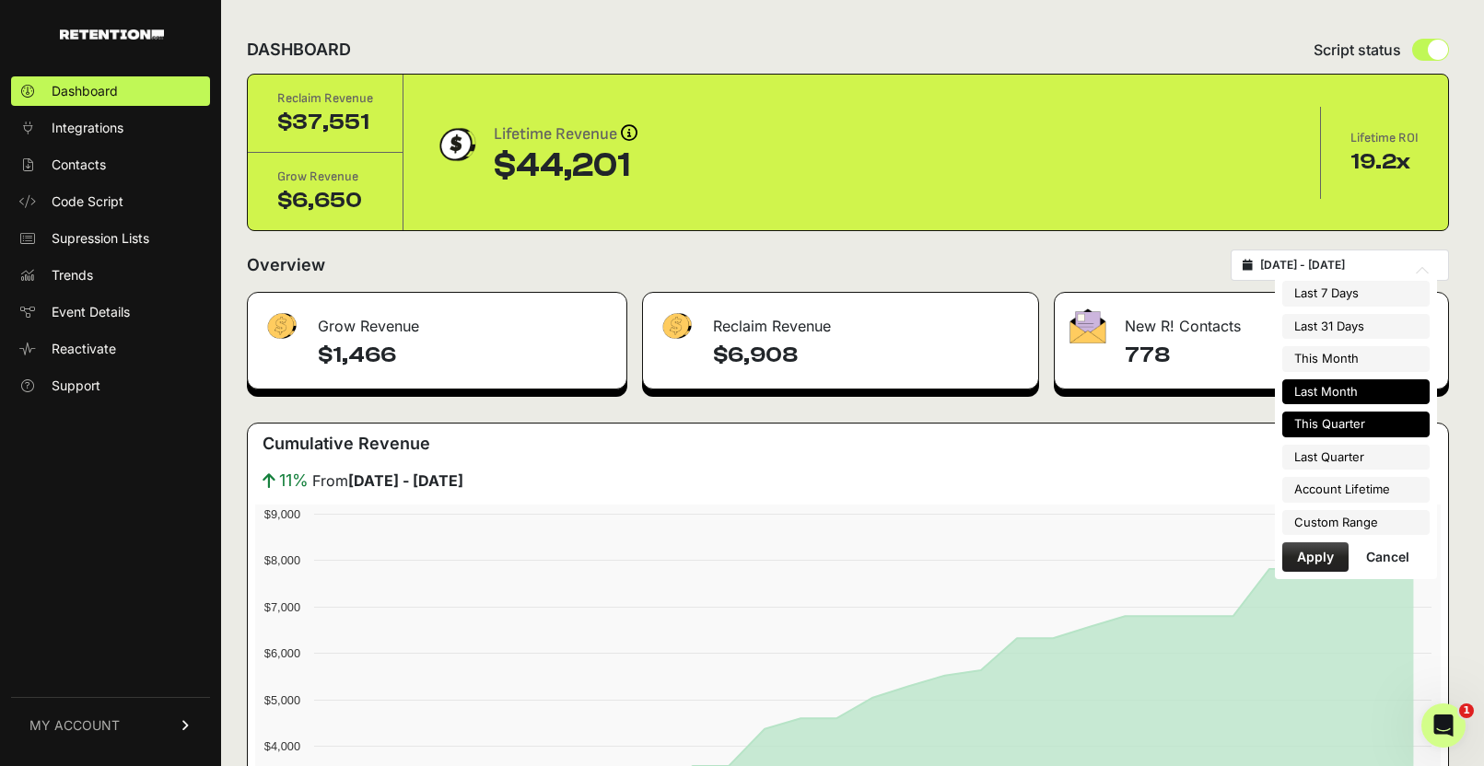
type input "2025-09-30"
type input "2025-04-01"
type input "2025-06-30"
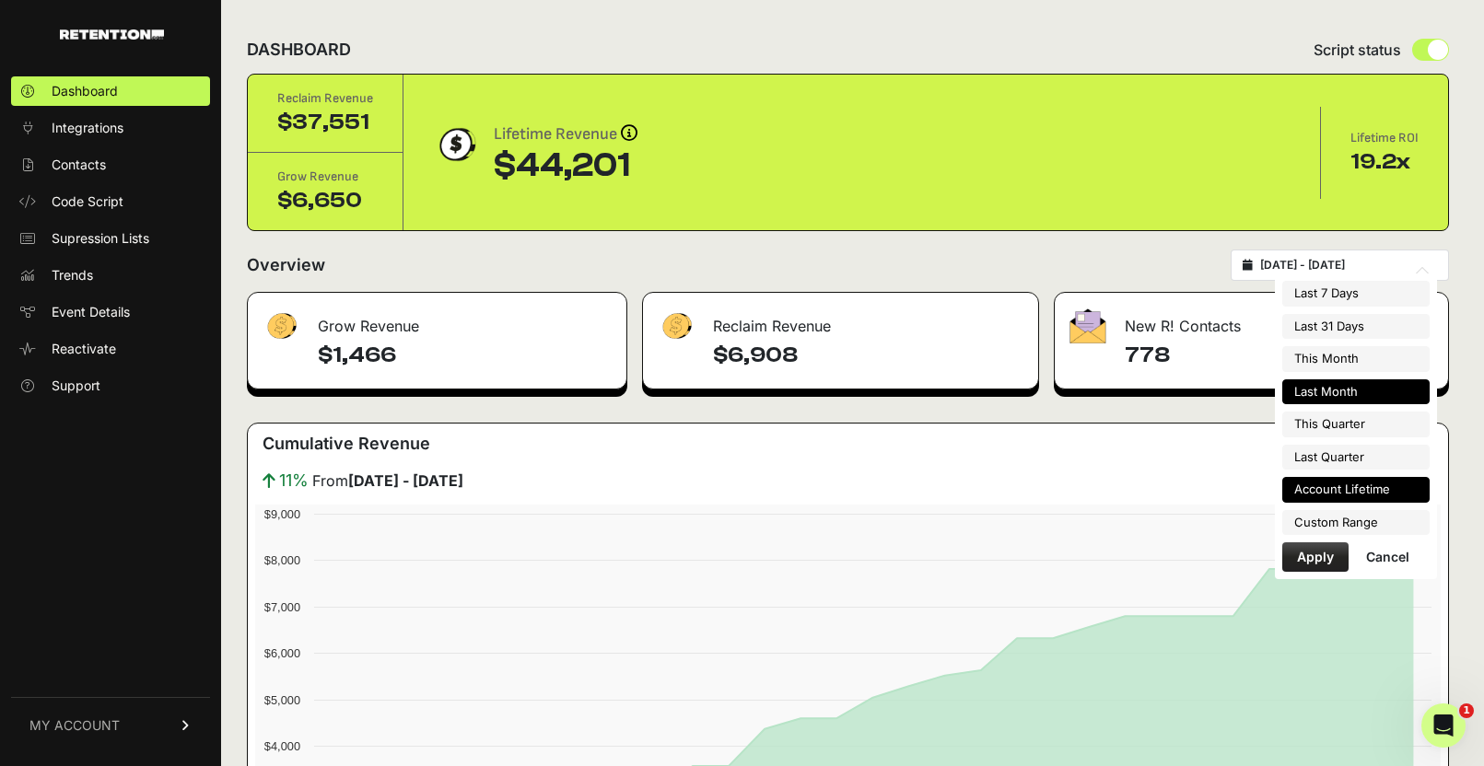
type input "2025-07-01"
type input "2025-07-31"
type input "2025-02-06"
type input "2025-08-14"
type input "2025-07-01"
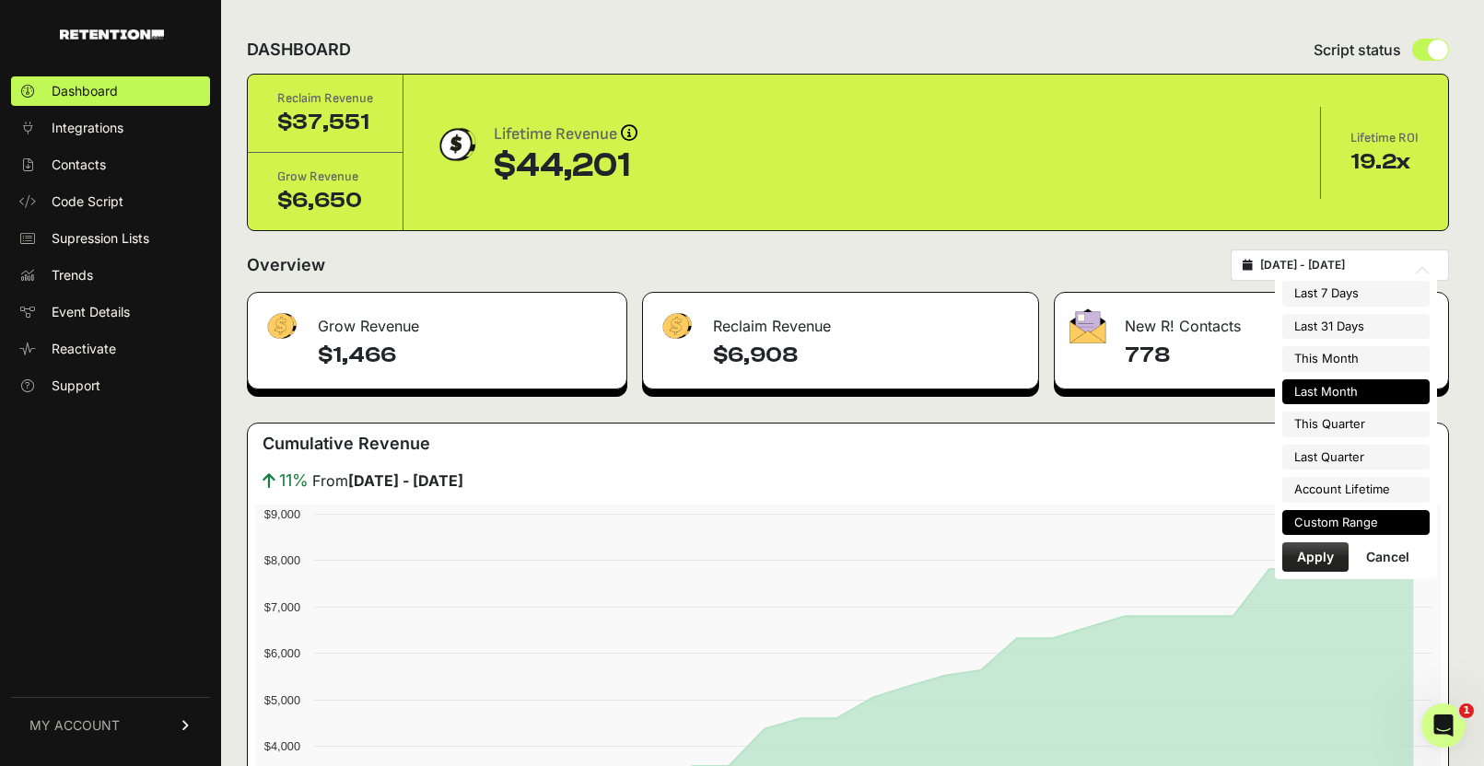
type input "2025-07-31"
click at [1326, 515] on li "Custom Range" at bounding box center [1355, 523] width 147 height 26
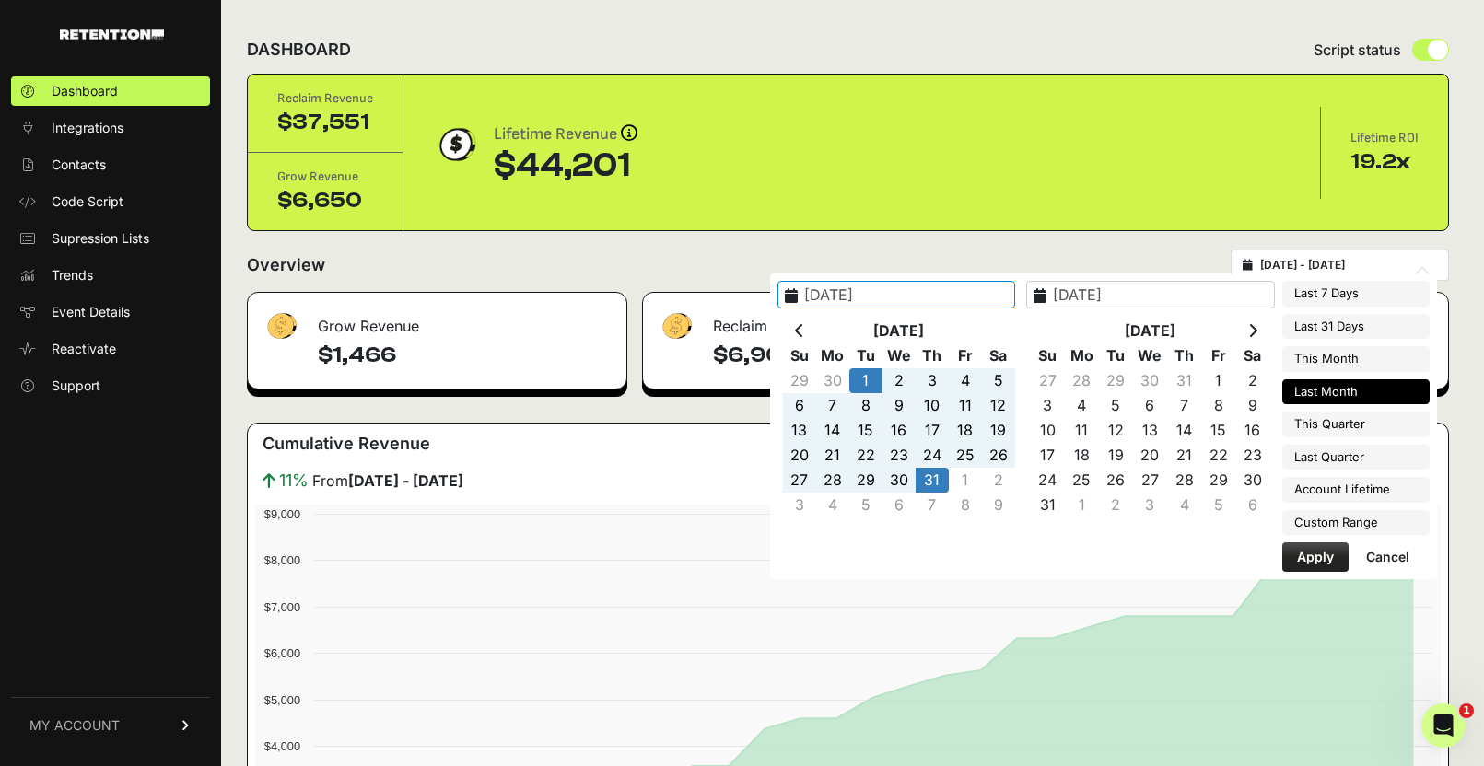
type input "2025-02-06"
type input "2025-08-14"
type input "2025-08-30"
type input "2025-07-31"
click at [816, 329] on th at bounding box center [799, 331] width 33 height 25
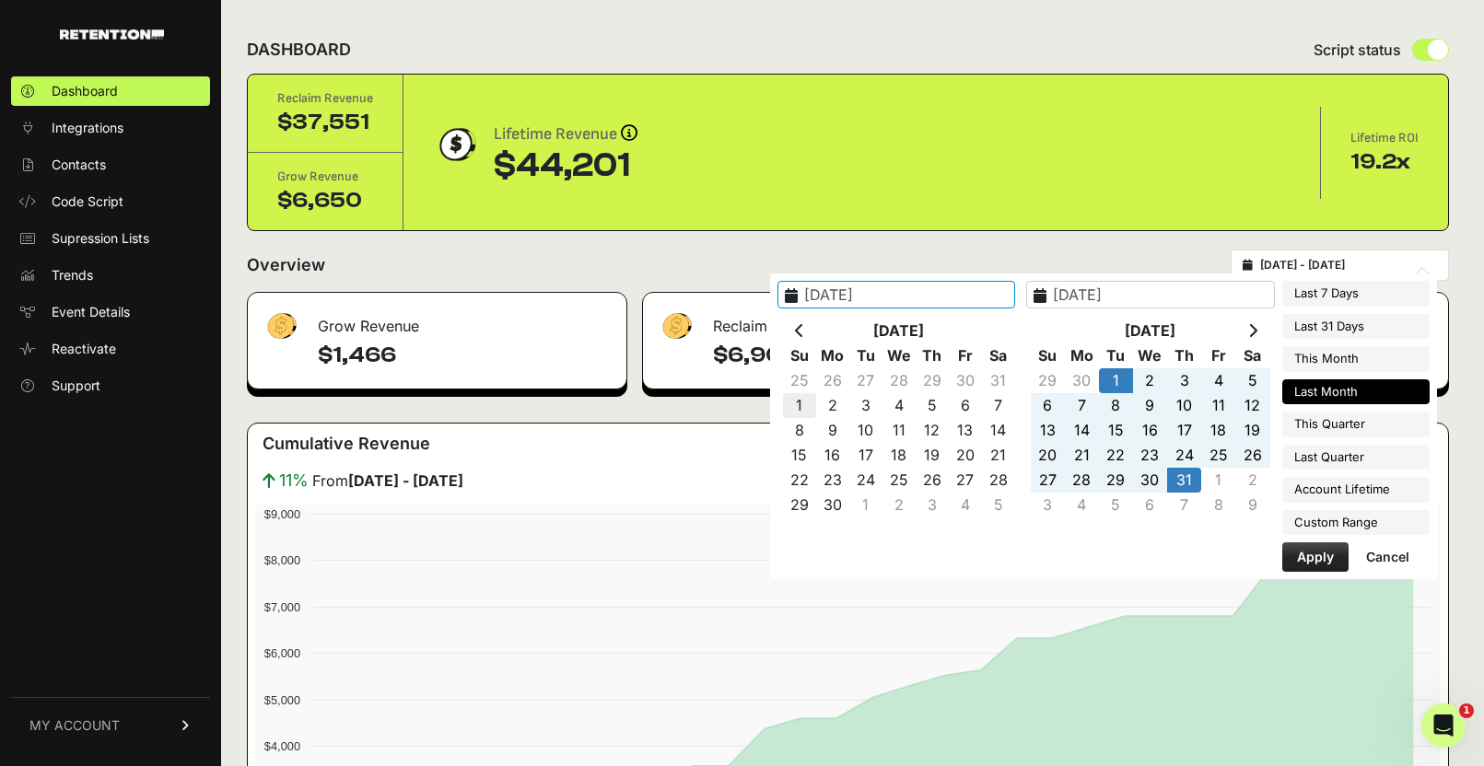
type input "2025-06-01"
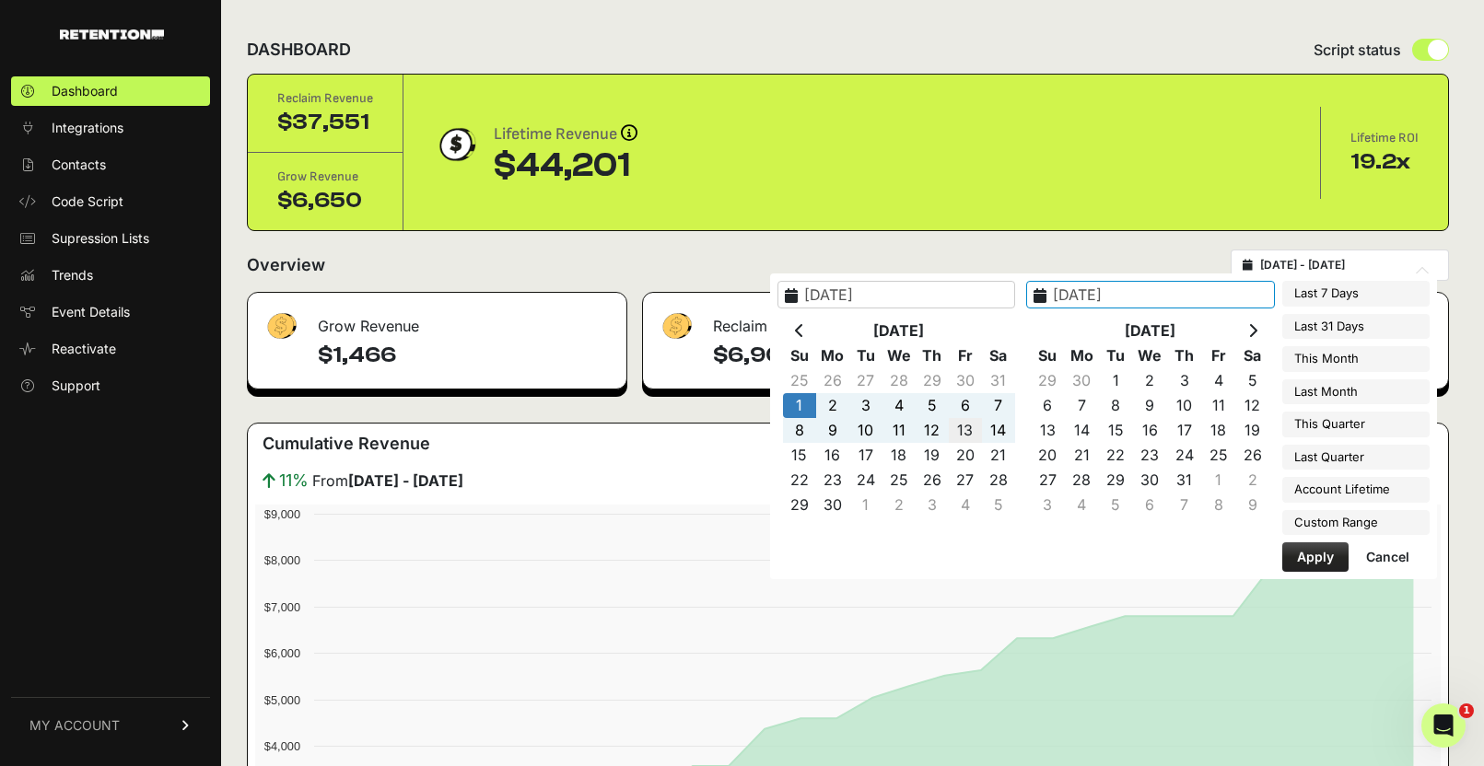
type input "2025-06-13"
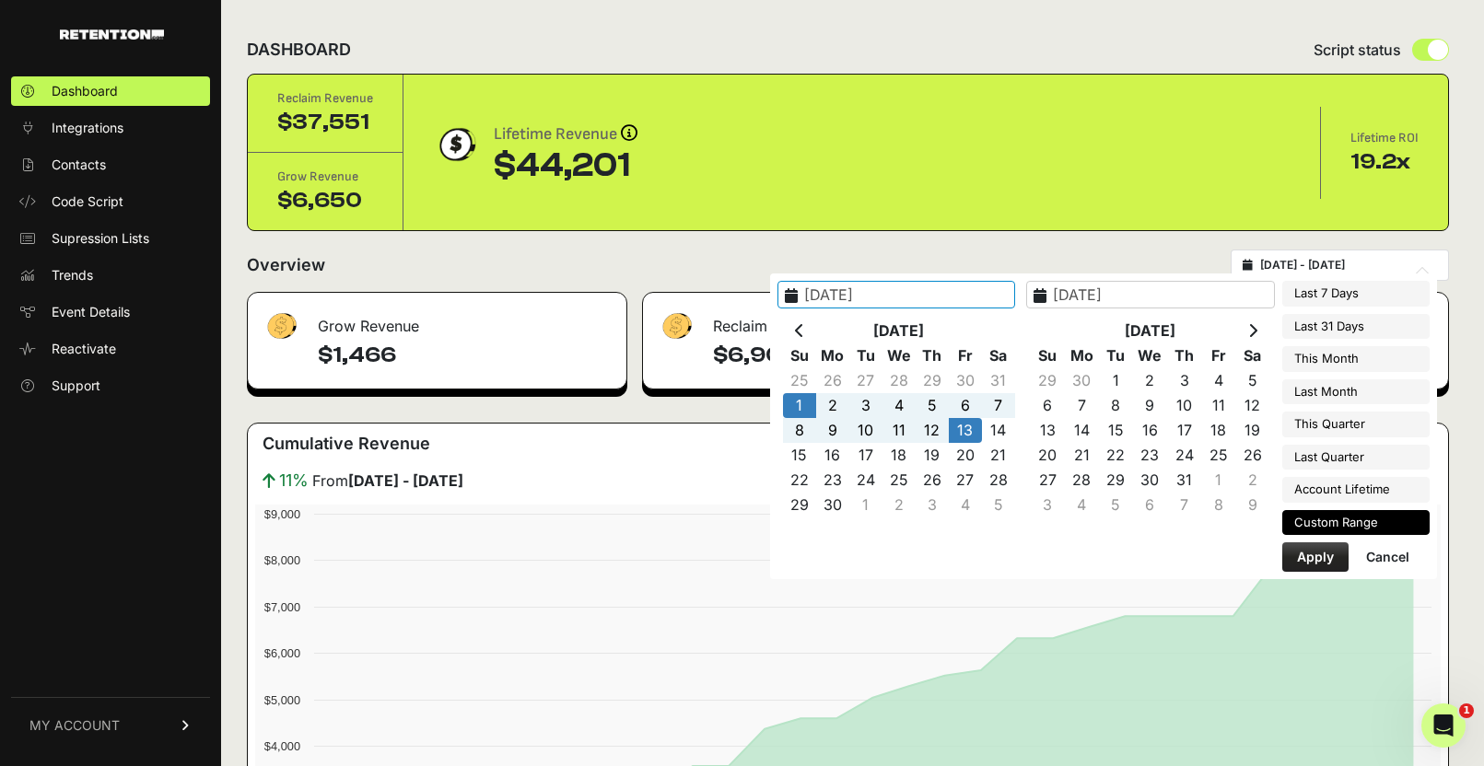
type input "2025-06-01"
click at [1319, 551] on button "Apply" at bounding box center [1315, 557] width 66 height 29
type input "[DATE] - [DATE]"
